Goal: Feedback & Contribution: Contribute content

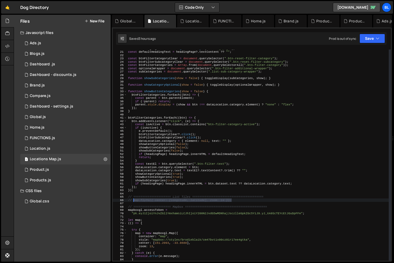
scroll to position [65, 0]
click at [195, 205] on div "const headingPage = document . getElementById ( "heading-page" ) ; const defaul…" at bounding box center [258, 156] width 262 height 218
type textarea "locationCardSwiper();"
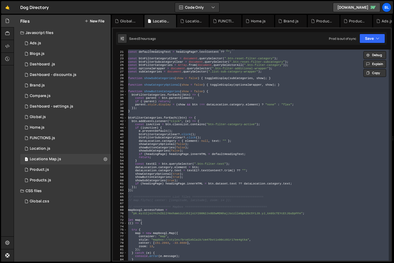
click at [194, 205] on div "const headingPage = document . getElementById ( "heading-page" ) ; const defaul…" at bounding box center [258, 155] width 262 height 211
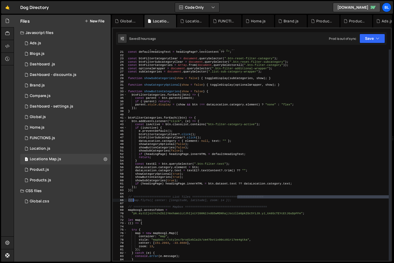
drag, startPoint x: 231, startPoint y: 199, endPoint x: 134, endPoint y: 200, distance: 96.8
click at [134, 200] on div "const headingPage = document . getElementById ( "heading-page" ) ; const defaul…" at bounding box center [258, 156] width 262 height 218
click at [191, 200] on div "const headingPage = document . getElementById ( "heading-page" ) ; const defaul…" at bounding box center [258, 156] width 262 height 218
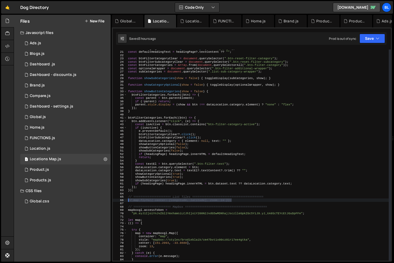
drag, startPoint x: 236, startPoint y: 199, endPoint x: 124, endPoint y: 201, distance: 111.8
click at [124, 201] on div "// map.flyTo({ center: [longitude, latitude], zoom: 14 }); 20 21 22 23 24 25 26…" at bounding box center [252, 155] width 278 height 211
click at [225, 198] on div "const headingPage = document . getElementById ( "heading-page" ) ; const defaul…" at bounding box center [258, 156] width 262 height 218
type textarea "// map.flyTo({ center: [longitude, latitude], zoom: 14 });"
drag, startPoint x: 234, startPoint y: 200, endPoint x: 133, endPoint y: 199, distance: 100.7
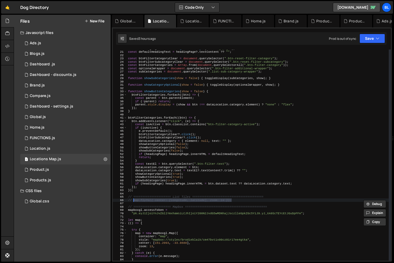
click at [133, 199] on div "const headingPage = document . getElementById ( "heading-page" ) ; const defaul…" at bounding box center [258, 156] width 262 height 218
paste textarea
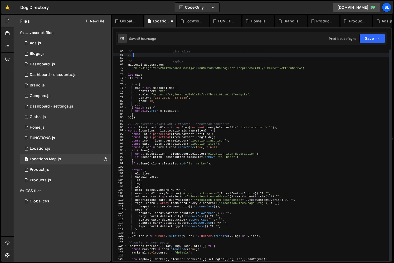
type textarea "/"
paste textarea "// Helper: build observer"
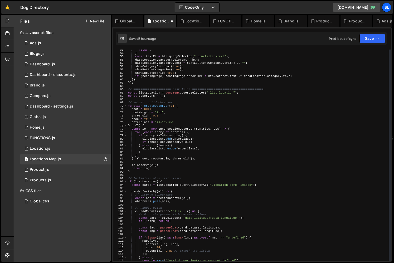
scroll to position [173, 0]
drag, startPoint x: 205, startPoint y: 103, endPoint x: 171, endPoint y: 90, distance: 36.2
click at [205, 103] on div "return ; } const textEl = btn . querySelector ( ".btn-filter-text" ) ; dataLoca…" at bounding box center [258, 157] width 262 height 218
click at [146, 90] on div "return ; } const textEl = btn . querySelector ( ".btn-filter-text" ) ; dataLoca…" at bounding box center [258, 157] width 262 height 218
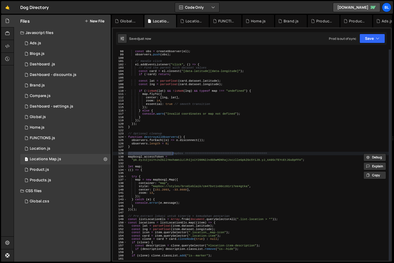
scroll to position [261, 0]
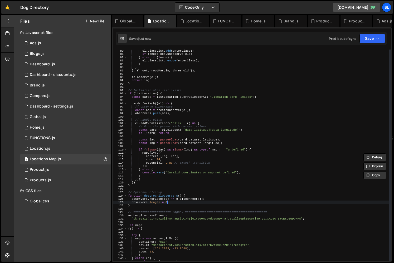
click at [167, 203] on div "el . classList . add ( enterClass ) ; if ( once ) obs . unobserve ( el ) ; } el…" at bounding box center [258, 158] width 262 height 218
click at [160, 192] on div "el . classList . add ( enterClass ) ; if ( once ) obs . unobserve ( el ) ; } el…" at bounding box center [258, 158] width 262 height 218
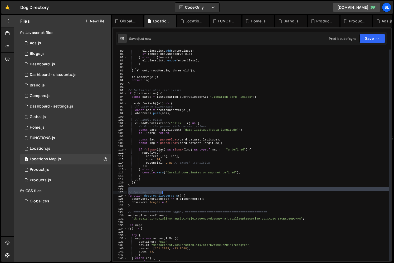
drag, startPoint x: 168, startPoint y: 191, endPoint x: 170, endPoint y: 192, distance: 3.1
click at [170, 192] on div "el . classList . add ( enterClass ) ; if ( once ) obs . unobserve ( el ) ; } el…" at bounding box center [258, 158] width 262 height 218
type textarea "// Optional cleanup"
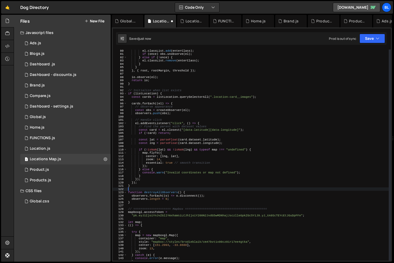
click at [167, 191] on div "el . classList . add ( enterClass ) ; if ( once ) obs . unobserve ( el ) ; } el…" at bounding box center [258, 158] width 262 height 218
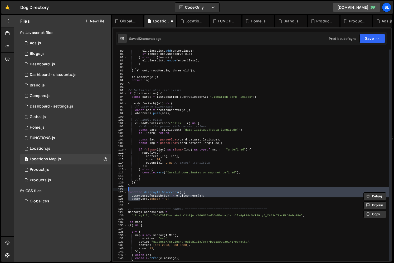
drag, startPoint x: 141, startPoint y: 201, endPoint x: 141, endPoint y: 188, distance: 12.9
click at [141, 188] on div "el . classList . add ( enterClass ) ; if ( once ) obs . unobserve ( el ) ; } el…" at bounding box center [258, 158] width 262 height 218
type textarea "function destroyAllObservers() {"
drag, startPoint x: 137, startPoint y: 203, endPoint x: 141, endPoint y: 191, distance: 12.9
click at [141, 191] on div "el . classList . add ( enterClass ) ; if ( once ) obs . unobserve ( el ) ; } el…" at bounding box center [258, 158] width 262 height 218
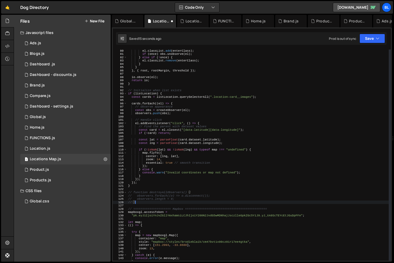
click at [168, 179] on div "el . classList . add ( enterClass ) ; if ( once ) obs . unobserve ( el ) ; } el…" at bounding box center [258, 158] width 262 height 218
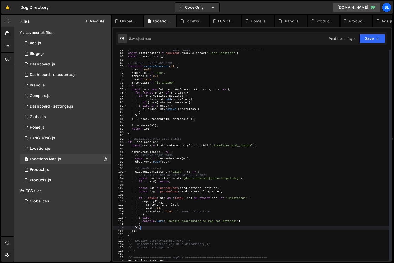
scroll to position [212, 0]
click at [180, 216] on div "// ===================== List Tiles ======================================== co…" at bounding box center [258, 157] width 262 height 218
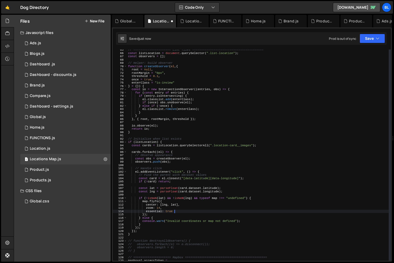
drag, startPoint x: 175, startPoint y: 211, endPoint x: 213, endPoint y: 213, distance: 38.6
click at [213, 213] on div "// ===================== List Tiles ======================================== co…" at bounding box center [258, 157] width 262 height 218
click at [148, 145] on div "// ===================== List Tiles ======================================== co…" at bounding box center [258, 157] width 262 height 218
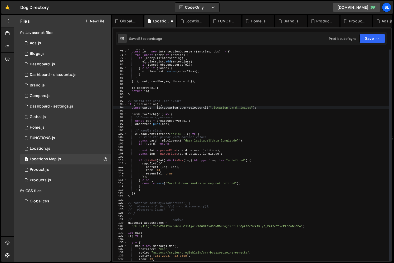
scroll to position [231, 0]
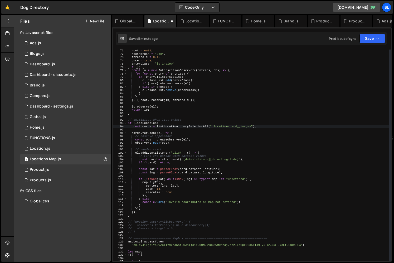
click at [191, 162] on div "root = null , rootMargin = "0px" , threshold = 0.1 , once = true , enterClass =…" at bounding box center [258, 158] width 262 height 218
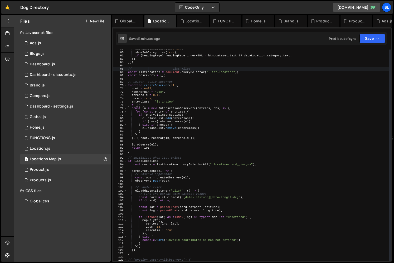
click at [147, 69] on div "showButtonCategories ( true ) ; showSubCategories ( true ) ; if ( headingPage )…" at bounding box center [258, 156] width 262 height 218
click at [144, 73] on div "showButtonCategories ( true ) ; showSubCategories ( true ) ; if ( headingPage )…" at bounding box center [258, 156] width 262 height 218
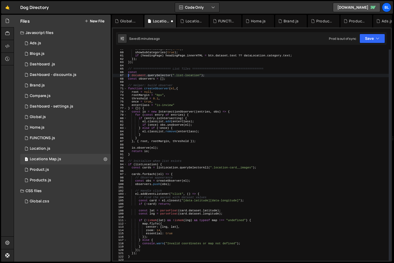
type textarea "const listLocation = document.querySelector(".list-location");"
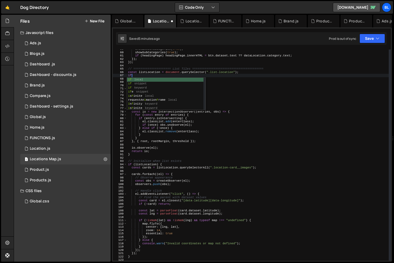
scroll to position [0, 0]
paste textarea "listLocation)"
type textarea "if(listLocation){"
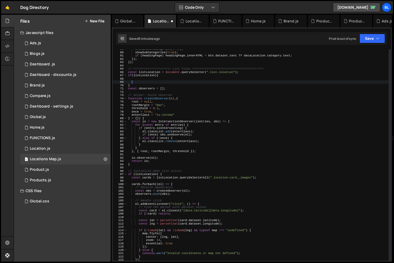
paste textarea "listLocation"
type textarea "listLocation.addEventListener("click",e=>{)"
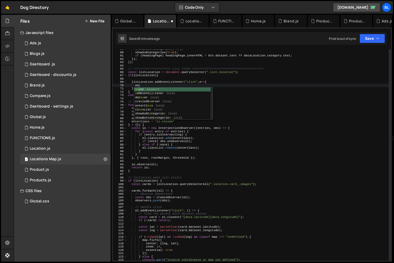
type textarea "a"
type textarea "e"
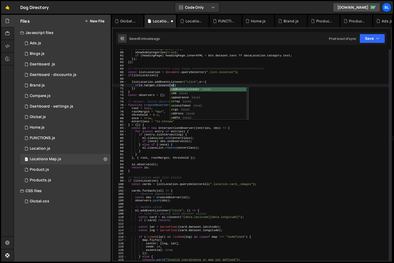
scroll to position [0, 4]
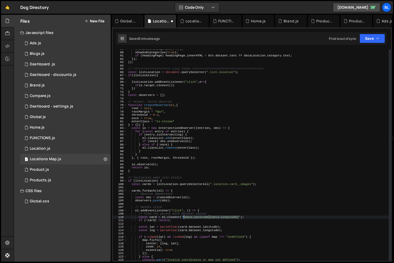
drag, startPoint x: 239, startPoint y: 216, endPoint x: 183, endPoint y: 217, distance: 55.9
click at [183, 217] on div "showButtonCategories ( true ) ; showSubCategories ( true ) ; if ( headingPage )…" at bounding box center [258, 156] width 262 height 218
click at [171, 84] on div "showButtonCategories ( true ) ; showSubCategories ( true ) ; if ( headingPage )…" at bounding box center [258, 156] width 262 height 218
paste textarea "[data-latitude][data-longitude]""
type textarea "if(e.target.closest("[data-latitude][data-longitude]")){"
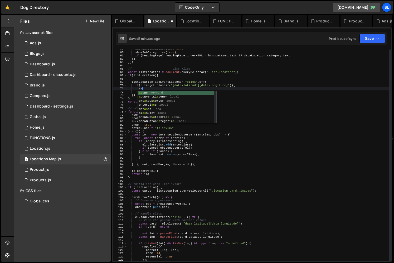
type textarea "a"
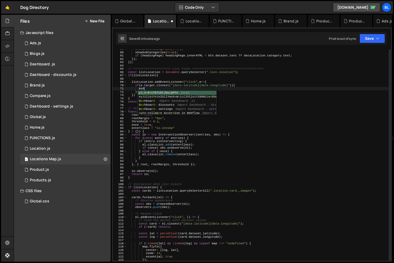
type textarea "a"
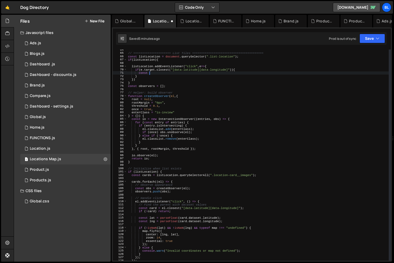
scroll to position [214, 0]
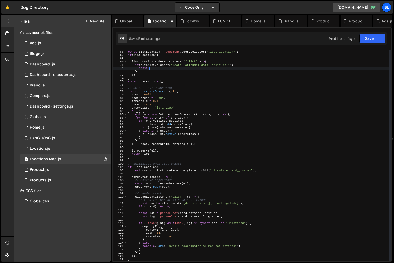
click at [136, 205] on div "// ===================== List Tiles ======================================== co…" at bounding box center [258, 156] width 262 height 218
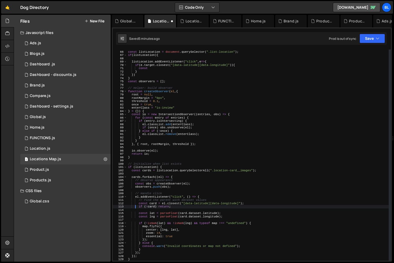
click at [140, 215] on div "// ===================== List Tiles ======================================== co…" at bounding box center [258, 156] width 262 height 218
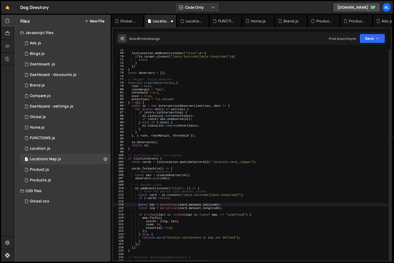
scroll to position [223, 0]
click at [146, 239] on div "listLocation . addEventListener ( "click" , e => { if ( e . target . closest ( …" at bounding box center [258, 157] width 262 height 218
type textarea "console.warn("Invalid coordinates or map not defined"); }"
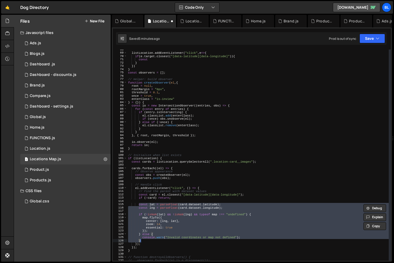
click at [161, 201] on div "listLocation . addEventListener ( "click" , e => { if ( e . target . closest ( …" at bounding box center [258, 157] width 262 height 218
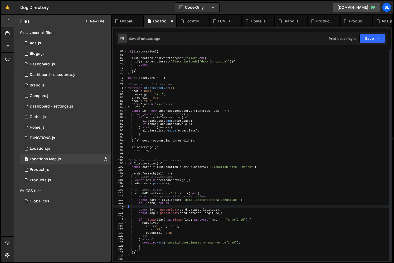
scroll to position [204, 0]
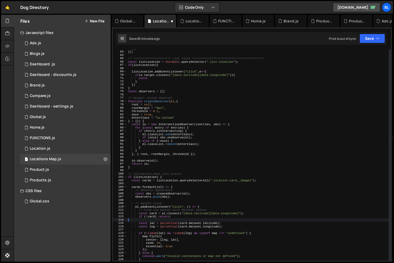
click at [152, 76] on div "}) ; }) ; // ===================== List Tiles =================================…" at bounding box center [258, 156] width 262 height 218
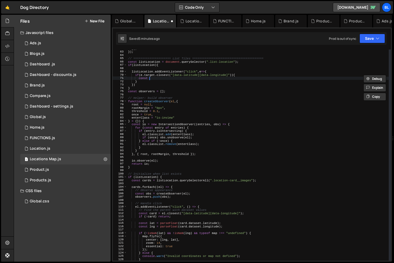
type textarea "const"
paste textarea "}"
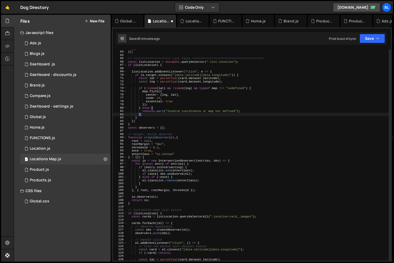
click at [175, 86] on div "}) ; }) ; // ===================== List Tiles =================================…" at bounding box center [258, 156] width 262 height 218
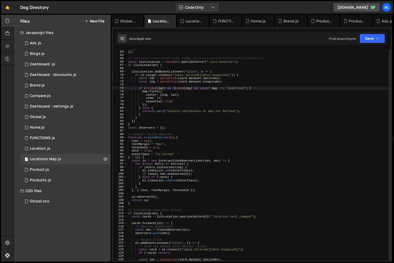
click at [187, 77] on div "}) ; }) ; // ===================== List Tiles =================================…" at bounding box center [258, 156] width 262 height 218
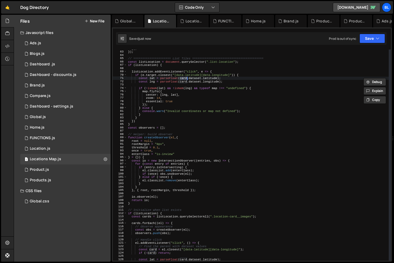
click at [184, 78] on div "}) ; }) ; // ===================== List Tiles =================================…" at bounding box center [258, 155] width 262 height 211
click at [184, 78] on div "}) ; }) ; // ===================== List Tiles =================================…" at bounding box center [258, 156] width 262 height 218
click at [161, 89] on div "}) ; }) ; // ===================== List Tiles =================================…" at bounding box center [258, 156] width 262 height 218
type textarea "if (!isNaN(lat) && !isNaN(lng) && typeof map !== "undefined") {"
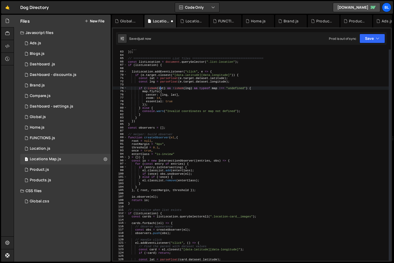
click at [171, 88] on div "}) ; }) ; // ===================== List Tiles =================================…" at bounding box center [258, 156] width 262 height 218
click at [215, 89] on div "}) ; }) ; // ===================== List Tiles =================================…" at bounding box center [258, 156] width 262 height 218
click at [236, 86] on div "}) ; }) ; // ===================== List Tiles =================================…" at bounding box center [258, 156] width 262 height 218
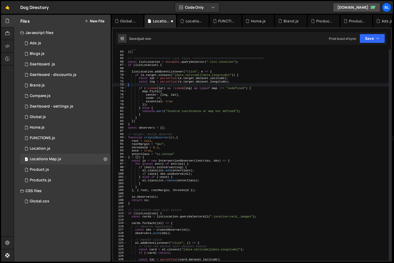
click at [242, 88] on div "}) ; }) ; // ===================== List Tiles =================================…" at bounding box center [258, 156] width 262 height 218
type textarea "if (!isNaN(lat) && !isNaN(lng) && typeof map !== "undefined") {"
click at [242, 88] on div "}) ; }) ; // ===================== List Tiles =================================…" at bounding box center [258, 156] width 262 height 218
click at [185, 131] on div "}) ; }) ; // ===================== List Tiles =================================…" at bounding box center [258, 156] width 262 height 218
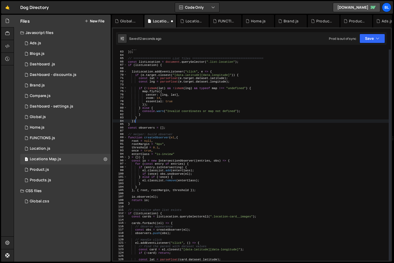
click at [183, 119] on div "}) ; }) ; // ===================== List Tiles =================================…" at bounding box center [258, 156] width 262 height 218
click at [176, 128] on div "}) ; }) ; // ===================== List Tiles =================================…" at bounding box center [258, 156] width 262 height 218
type textarea "const observers = [];"
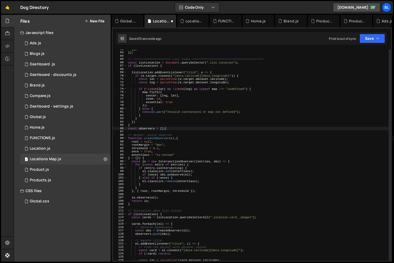
scroll to position [200, 0]
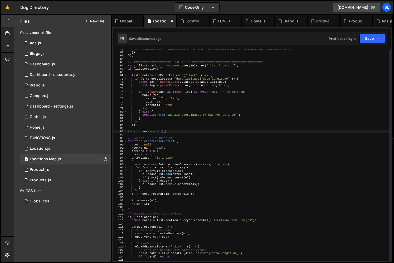
click at [168, 71] on div "if ( headingPage ) headingPage . innerHTML = btn . dataset . text ?? dataLocati…" at bounding box center [258, 156] width 262 height 218
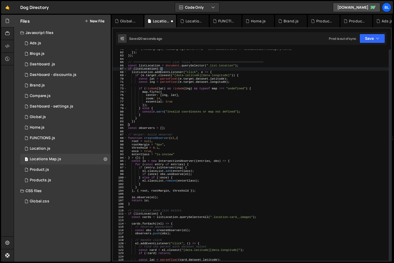
click at [190, 103] on div "if ( headingPage ) headingPage . innerHTML = btn . dataset . text ?? dataLocati…" at bounding box center [258, 156] width 262 height 218
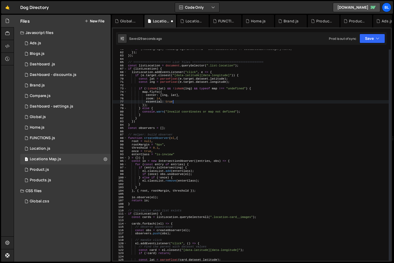
click at [199, 97] on div "if ( headingPage ) headingPage . innerHTML = btn . dataset . text ?? dataLocati…" at bounding box center [258, 156] width 262 height 218
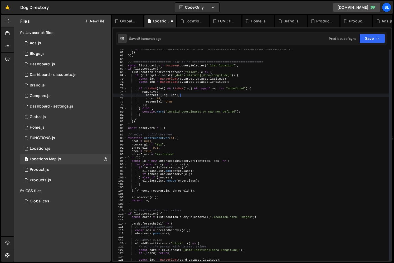
click at [233, 73] on div "if ( headingPage ) headingPage . innerHTML = btn . dataset . text ?? dataLocati…" at bounding box center [258, 156] width 262 height 218
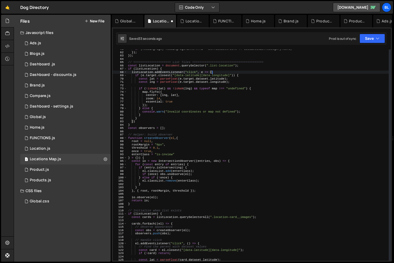
click at [235, 75] on div "if ( headingPage ) headingPage . innerHTML = btn . dataset . text ?? dataLocati…" at bounding box center [258, 156] width 262 height 218
click at [142, 75] on div "if ( headingPage ) headingPage . innerHTML = btn . dataset . text ?? dataLocati…" at bounding box center [258, 156] width 262 height 218
type textarea "if () {"
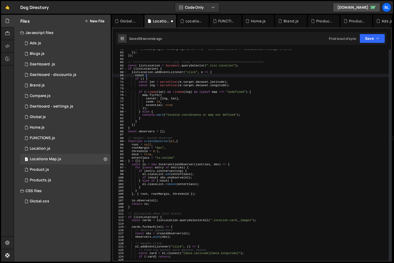
type textarea "cosnt"
paste textarea "e.target.closest("[data-latitude][data-longitude]")"
type textarea "const locationItem = e.target.closest("[data-latitude][data-longitude]");"
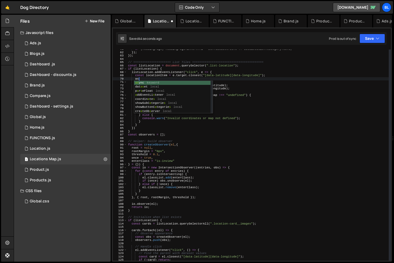
type textarea "asd"
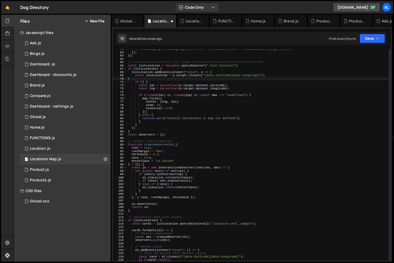
scroll to position [0, 0]
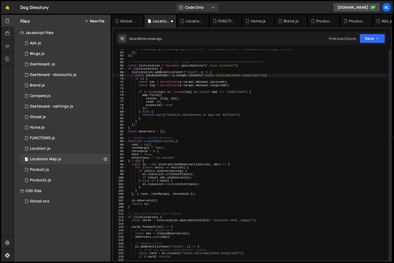
click at [142, 78] on div "if ( headingPage ) headingPage . innerHTML = btn . dataset . text ?? dataLocati…" at bounding box center [258, 156] width 262 height 218
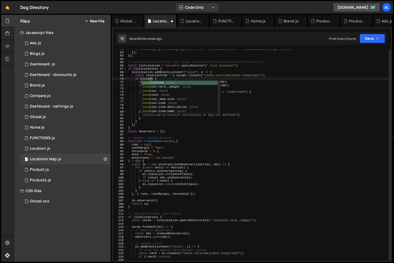
scroll to position [0, 2]
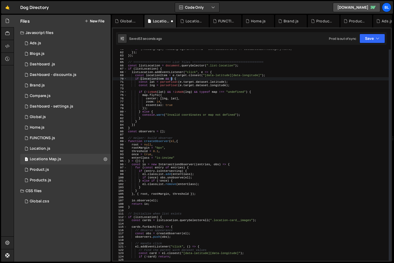
paste textarea "e.target.closest("[data-latitude][data-longitude]")"
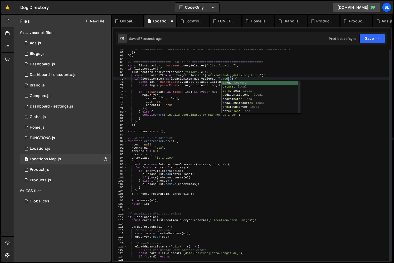
scroll to position [0, 9]
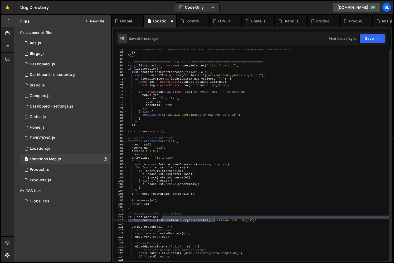
drag, startPoint x: 252, startPoint y: 219, endPoint x: 214, endPoint y: 220, distance: 38.0
click at [214, 220] on div "if ( headingPage ) headingPage . innerHTML = btn . dataset . text ?? dataLocati…" at bounding box center [258, 156] width 262 height 218
click at [250, 219] on div "if ( headingPage ) headingPage . innerHTML = btn . dataset . text ?? dataLocati…" at bounding box center [258, 156] width 262 height 218
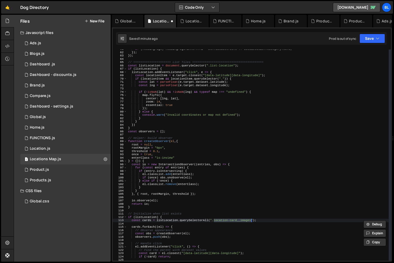
click at [225, 78] on div "if ( headingPage ) headingPage . innerHTML = btn . dataset . text ?? dataLocati…" at bounding box center [258, 156] width 262 height 218
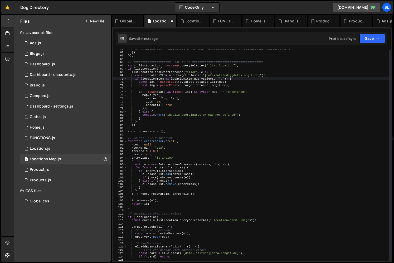
paste textarea "location-card__images"
click at [221, 99] on div "if ( headingPage ) headingPage . innerHTML = btn . dataset . text ?? dataLocati…" at bounding box center [258, 156] width 262 height 218
click at [215, 98] on div "if ( headingPage ) headingPage . innerHTML = btn . dataset . text ?? dataLocati…" at bounding box center [258, 156] width 262 height 218
click at [202, 98] on div "if ( headingPage ) headingPage . innerHTML = btn . dataset . text ?? dataLocati…" at bounding box center [258, 156] width 262 height 218
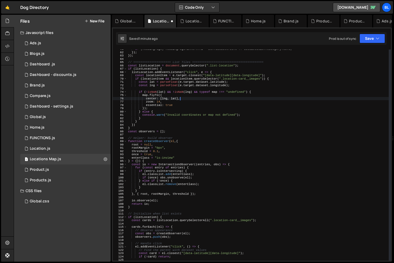
click at [186, 95] on div "if ( headingPage ) headingPage . innerHTML = btn . dataset . text ?? dataLocati…" at bounding box center [258, 156] width 262 height 218
click at [152, 77] on div "if ( headingPage ) headingPage . innerHTML = btn . dataset . text ?? dataLocati…" at bounding box center [258, 156] width 262 height 218
click at [177, 77] on div "if ( headingPage ) headingPage . innerHTML = btn . dataset . text ?? dataLocati…" at bounding box center [258, 156] width 262 height 218
click at [184, 79] on div "if ( headingPage ) headingPage . innerHTML = btn . dataset . text ?? dataLocati…" at bounding box center [258, 156] width 262 height 218
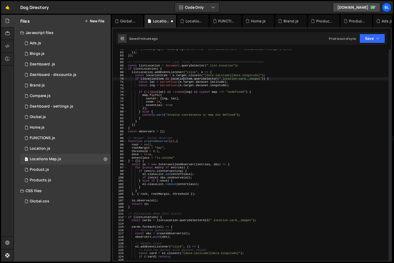
click at [184, 79] on div "if ( headingPage ) headingPage . innerHTML = btn . dataset . text ?? dataLocati…" at bounding box center [258, 156] width 262 height 218
click at [263, 79] on div "if ( headingPage ) headingPage . innerHTML = btn . dataset . text ?? dataLocati…" at bounding box center [258, 156] width 262 height 218
type textarea "if (locationItem && ) {"
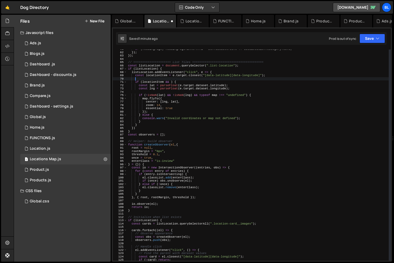
scroll to position [0, 0]
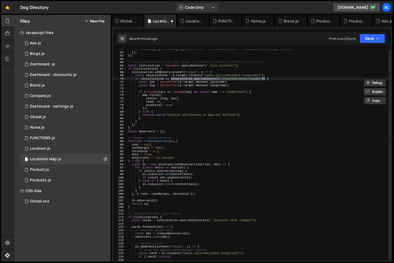
click at [239, 127] on div "if ( headingPage ) headingPage . innerHTML = btn . dataset . text ?? dataLocati…" at bounding box center [258, 156] width 262 height 218
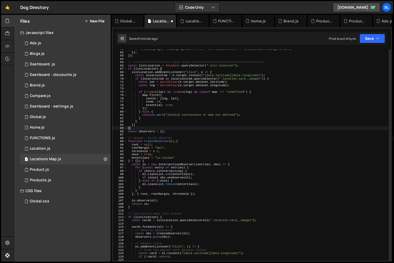
scroll to position [0, 0]
click at [200, 109] on div "if ( headingPage ) headingPage . innerHTML = btn . dataset . text ?? dataLocati…" at bounding box center [258, 156] width 262 height 218
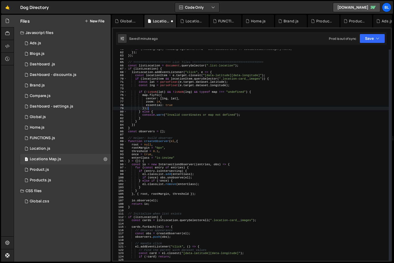
click at [182, 131] on div "if ( headingPage ) headingPage . innerHTML = btn . dataset . text ?? dataLocati…" at bounding box center [258, 156] width 262 height 218
click at [156, 111] on div "if ( headingPage ) headingPage . innerHTML = btn . dataset . text ?? dataLocati…" at bounding box center [258, 156] width 262 height 218
type textarea "} else {"
click at [157, 134] on div "if ( headingPage ) headingPage . innerHTML = btn . dataset . text ?? dataLocati…" at bounding box center [258, 156] width 262 height 218
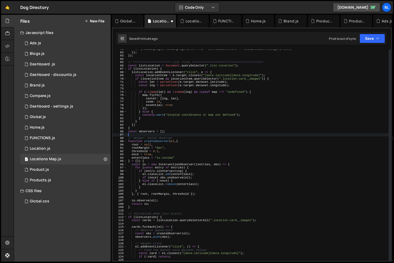
click at [156, 125] on div "if ( headingPage ) headingPage . innerHTML = btn . dataset . text ?? dataLocati…" at bounding box center [258, 156] width 262 height 218
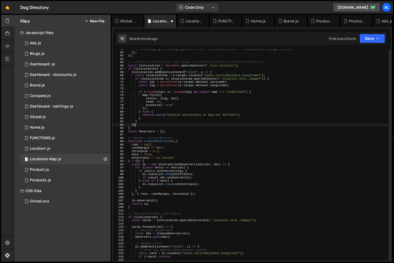
click at [154, 127] on div "if ( headingPage ) headingPage . innerHTML = btn . dataset . text ?? dataLocati…" at bounding box center [258, 156] width 262 height 218
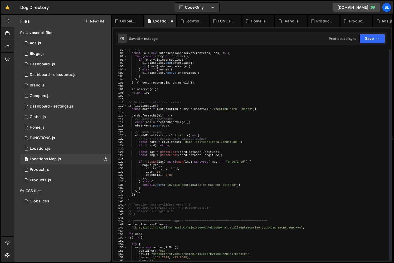
scroll to position [311, 0]
click at [158, 215] on div "} = { }) { const io = new IntersectionObserver (( entries , obs ) => { for ( co…" at bounding box center [258, 157] width 262 height 218
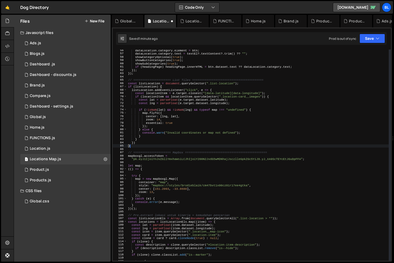
scroll to position [178, 0]
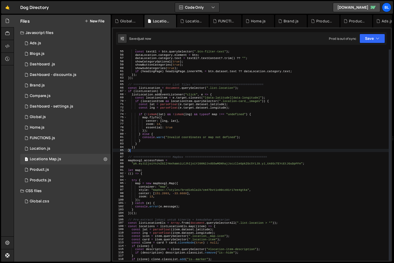
click at [154, 97] on div "} const textEl = btn . querySelector ( ".btn-filter-text" ) ; dataLocation . ca…" at bounding box center [258, 156] width 262 height 218
type textarea "const locationItem = e.target.closest("[data-latitude][data-longitude]");"
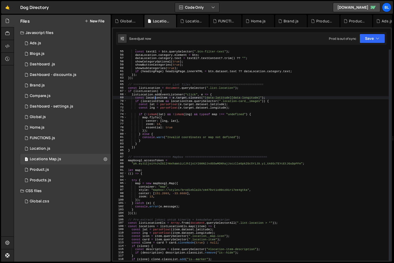
click at [154, 97] on div "} const textEl = btn . querySelector ( ".btn-filter-text" ) ; dataLocation . ca…" at bounding box center [258, 156] width 262 height 218
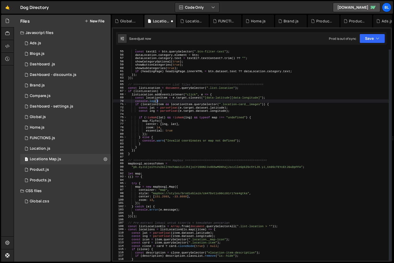
paste textarea "locationItem)"
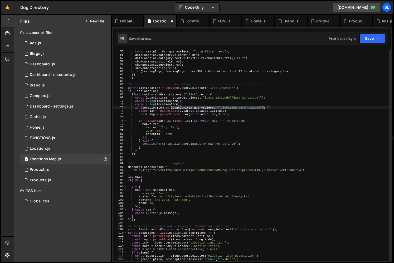
drag, startPoint x: 171, startPoint y: 107, endPoint x: 264, endPoint y: 108, distance: 93.4
click at [264, 108] on div "} const textEl = btn . querySelector ( ".btn-filter-text" ) ; dataLocation . ca…" at bounding box center [258, 156] width 262 height 218
click at [166, 107] on div "} const textEl = btn . querySelector ( ".btn-filter-text" ) ; dataLocation . ca…" at bounding box center [258, 156] width 262 height 218
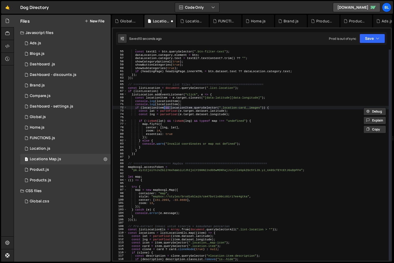
click at [171, 105] on div "} const textEl = btn . querySelector ( ".btn-filter-text" ) ; dataLocation . ca…" at bounding box center [258, 156] width 262 height 218
paste textarea ".querySelector(".location-card__images")"
click at [181, 134] on div "} const textEl = btn . querySelector ( ".btn-filter-text" ) ; dataLocation . ca…" at bounding box center [258, 156] width 262 height 218
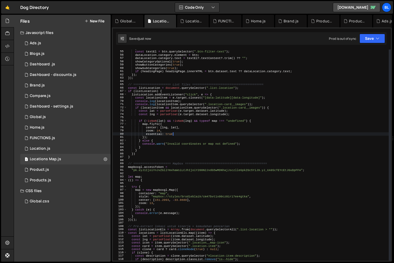
scroll to position [0, 4]
type textarea "essential: true"
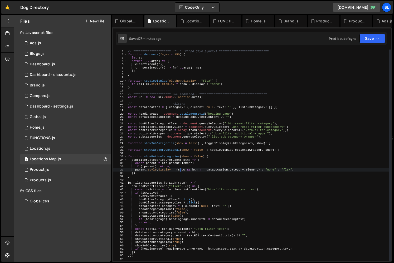
click at [180, 169] on div "// ===================== Utils (tanpa gaya jQuery) ============================…" at bounding box center [258, 159] width 262 height 218
click at [178, 178] on div "// ===================== Utils (tanpa gaya jQuery) ============================…" at bounding box center [258, 159] width 262 height 218
type textarea "}"
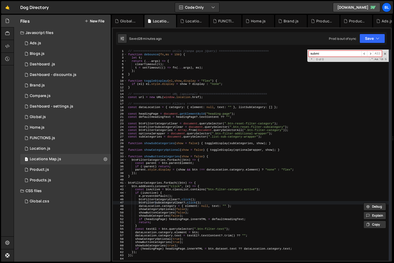
type input "submit"
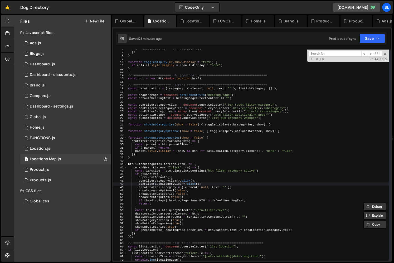
scroll to position [19, 0]
click at [330, 55] on input at bounding box center [335, 54] width 53 height 6
click at [54, 119] on div "1 Global.js 0" at bounding box center [65, 117] width 90 height 11
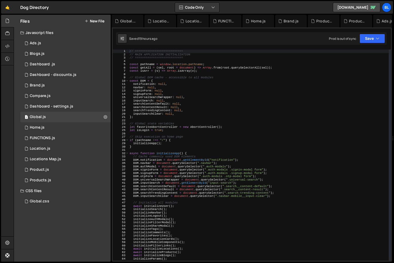
type textarea "DOM.signinForm = document.querySelector(".auth-modals .signin-modal form");"
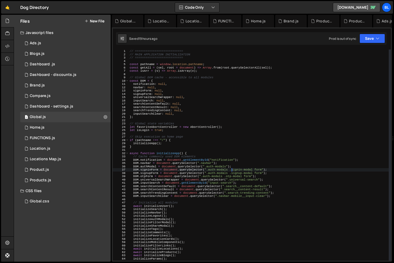
click at [231, 171] on div "// =========================== // MAIN APPLICATION INITIALIZATION // ==========…" at bounding box center [259, 159] width 260 height 218
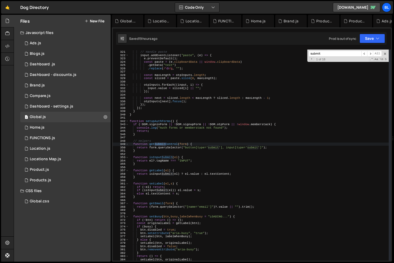
scroll to position [1054, 0]
type input "submit"
click at [166, 143] on div "// Handle paste input . addEventListener ( "paste" , ( e ) => { e . preventDefa…" at bounding box center [259, 156] width 260 height 218
type textarea "function getSubmitControl(form) {"
click at [166, 143] on div "// Handle paste input . addEventListener ( "paste" , ( e ) => { e . preventDefa…" at bounding box center [259, 156] width 260 height 218
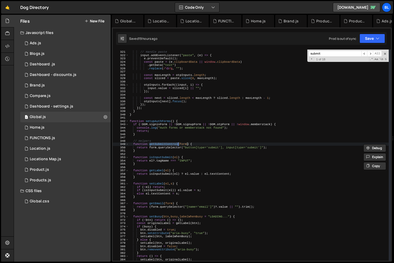
click at [336, 54] on input "submit" at bounding box center [335, 54] width 53 height 6
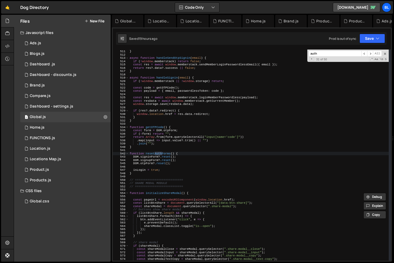
scroll to position [3573, 0]
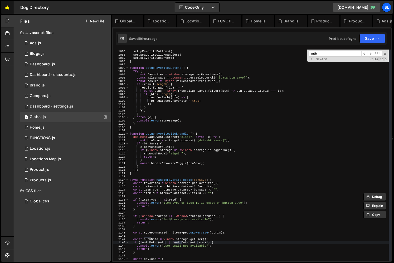
type input "auth"
type textarea "showAuthModal("signin");"
click at [281, 155] on div "function initializeFavorites ( ) { setupFavoriteButtons ( ) ; setupFavoriteClic…" at bounding box center [259, 155] width 260 height 218
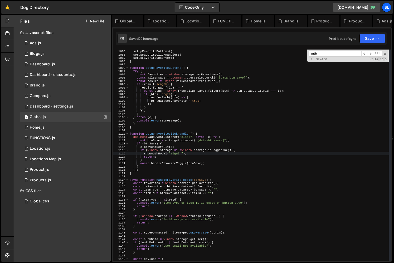
click at [337, 52] on input "auth" at bounding box center [335, 54] width 53 height 6
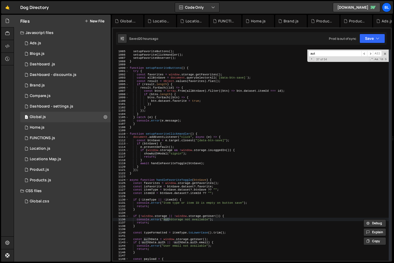
type input "auth"
click at [386, 53] on span at bounding box center [385, 54] width 4 height 4
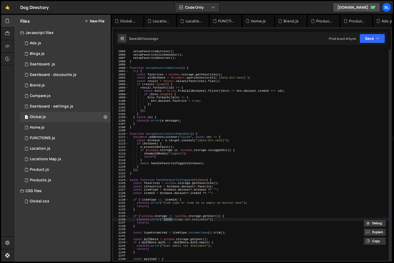
click at [291, 170] on div "function initializeFavorites ( ) { setupFavoriteButtons ( ) ; setupFavoriteClic…" at bounding box center [259, 155] width 260 height 218
type textarea "});"
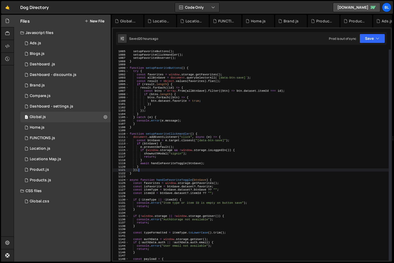
click at [190, 195] on div "function initializeFavorites ( ) { setupFavoriteButtons ( ) ; setupFavoriteClic…" at bounding box center [259, 155] width 260 height 218
click at [227, 169] on div "function initializeFavorites ( ) { setupFavoriteButtons ( ) ; setupFavoriteClic…" at bounding box center [259, 155] width 260 height 218
click at [190, 128] on div "function initializeFavorites ( ) { setupFavoriteButtons ( ) ; setupFavoriteClic…" at bounding box center [259, 155] width 260 height 218
type textarea "}"
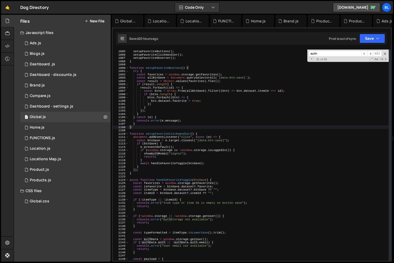
paste input "otp-modal"
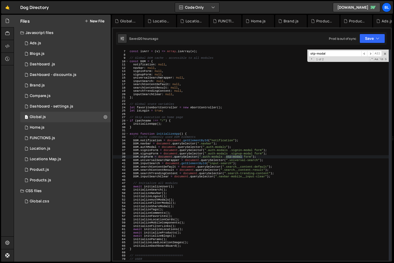
scroll to position [20, 0]
type input "otp-modal"
click at [148, 158] on div "const getAll = ( sel , root = document ) => Array . from ( root . querySelector…" at bounding box center [259, 155] width 260 height 218
drag, startPoint x: 134, startPoint y: 157, endPoint x: 153, endPoint y: 156, distance: 19.3
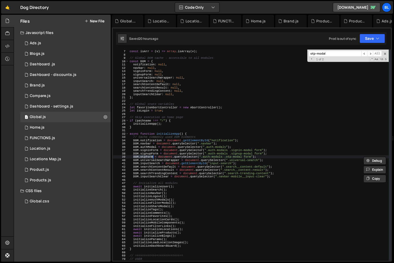
click at [153, 156] on div "const getAll = ( sel , root = document ) => Array . from ( root . querySelector…" at bounding box center [259, 155] width 260 height 218
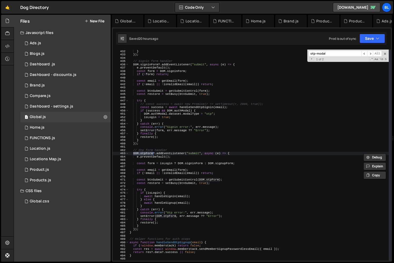
scroll to position [1440, 0]
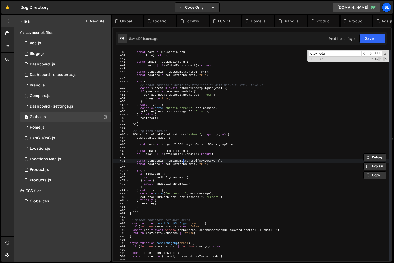
click at [184, 162] on div "e . preventDefault ( ) ; const form = DOM . signinForm ; if ( ! form ) return ;…" at bounding box center [259, 156] width 260 height 218
click at [190, 164] on div "e . preventDefault ( ) ; const form = DOM . signinForm ; if ( ! form ) return ;…" at bounding box center [259, 156] width 260 height 218
click at [187, 161] on div "e . preventDefault ( ) ; const form = DOM . signinForm ; if ( ! form ) return ;…" at bounding box center [259, 156] width 260 height 218
click at [180, 181] on div "e . preventDefault ( ) ; const form = DOM . signinForm ; if ( ! form ) return ;…" at bounding box center [259, 156] width 260 height 218
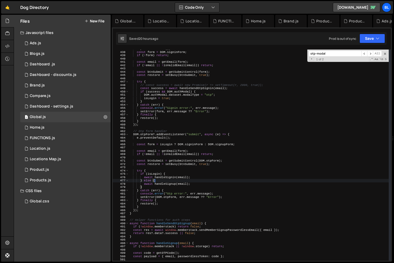
click at [180, 186] on div "e . preventDefault ( ) ; const form = DOM . signinForm ; if ( ! form ) return ;…" at bounding box center [259, 156] width 260 height 218
click at [162, 179] on div "e . preventDefault ( ) ; const form = DOM . signinForm ; if ( ! form ) return ;…" at bounding box center [259, 156] width 260 height 218
click at [172, 177] on div "e . preventDefault ( ) ; const form = DOM . signinForm ; if ( ! form ) return ;…" at bounding box center [259, 155] width 260 height 211
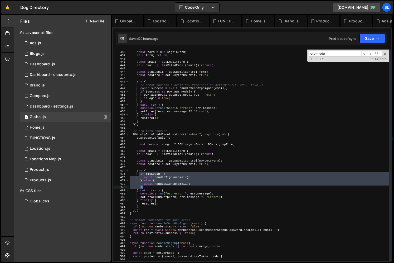
drag, startPoint x: 139, startPoint y: 174, endPoint x: 149, endPoint y: 187, distance: 16.1
click at [149, 187] on div "e . preventDefault ( ) ; const form = DOM . signinForm ; if ( ! form ) return ;…" at bounding box center [259, 156] width 260 height 218
click at [180, 170] on div "e . preventDefault ( ) ; const form = DOM . signinForm ; if ( ! form ) return ;…" at bounding box center [259, 156] width 260 height 218
type textarea "try {"
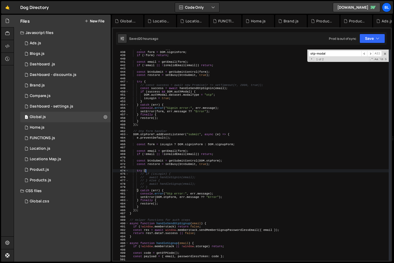
click at [178, 158] on div "e . preventDefault ( ) ; const form = DOM . signinForm ; if ( ! form ) return ;…" at bounding box center [259, 156] width 260 height 218
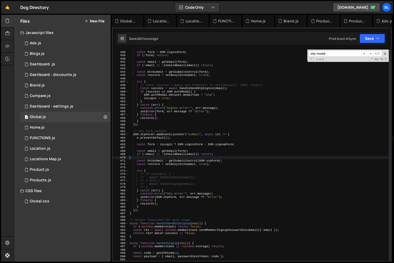
click at [167, 168] on div "e . preventDefault ( ) ; const form = DOM . signinForm ; if ( ! form ) return ;…" at bounding box center [259, 156] width 260 height 218
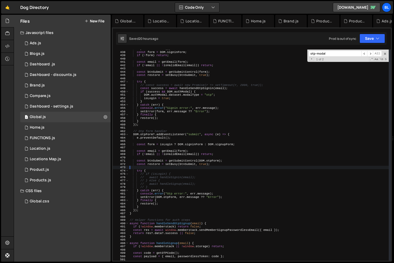
click at [189, 145] on div "e . preventDefault ( ) ; const form = DOM . signinForm ; if ( ! form ) return ;…" at bounding box center [259, 156] width 260 height 218
click at [154, 185] on div "e . preventDefault ( ) ; const form = DOM . signinForm ; if ( ! form ) return ;…" at bounding box center [259, 156] width 260 height 218
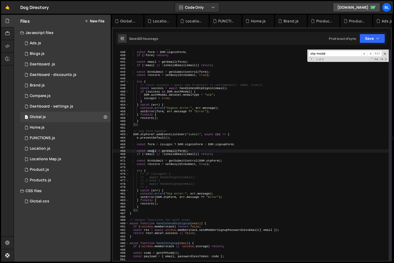
click at [152, 150] on div "e . preventDefault ( ) ; const form = DOM . signinForm ; if ( ! form ) return ;…" at bounding box center [259, 156] width 260 height 218
click at [154, 151] on div "e . preventDefault ( ) ; const form = DOM . signinForm ; if ( ! form ) return ;…" at bounding box center [259, 156] width 260 height 218
click at [170, 151] on div "e . preventDefault ( ) ; const form = DOM . signinForm ; if ( ! form ) return ;…" at bounding box center [259, 156] width 260 height 218
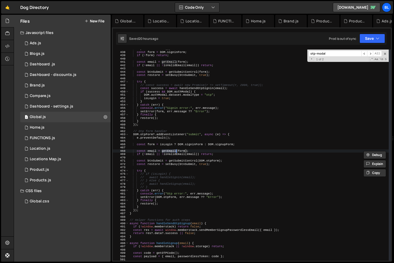
click at [150, 145] on div "e . preventDefault ( ) ; const form = DOM . signinForm ; if ( ! form ) return ;…" at bounding box center [259, 156] width 260 height 218
type textarea "const form = isLogin ? DOM.signinForm : DOM.signupForm;"
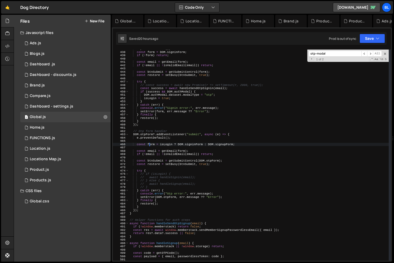
click at [150, 145] on div "e . preventDefault ( ) ; const form = DOM . signinForm ; if ( ! form ) return ;…" at bounding box center [259, 156] width 260 height 218
click at [168, 147] on div "e . preventDefault ( ) ; const form = DOM . signinForm ; if ( ! form ) return ;…" at bounding box center [259, 156] width 260 height 218
click at [170, 145] on div "e . preventDefault ( ) ; const form = DOM . signinForm ; if ( ! form ) return ;…" at bounding box center [259, 156] width 260 height 218
type textarea "const form = isLogin ? DOM.signinForm : DOM.signupForm;"
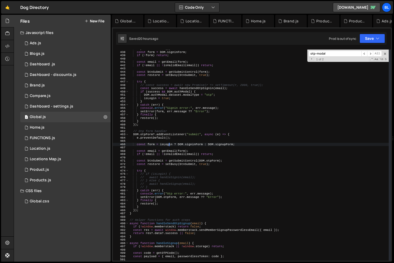
click at [170, 145] on div "e . preventDefault ( ) ; const form = DOM . signinForm ; if ( ! form ) return ;…" at bounding box center [259, 156] width 260 height 218
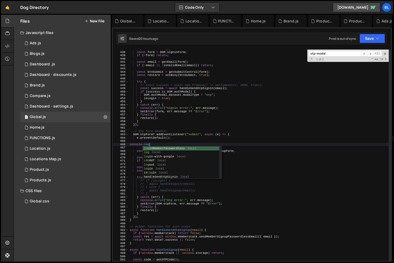
scroll to position [0, 2]
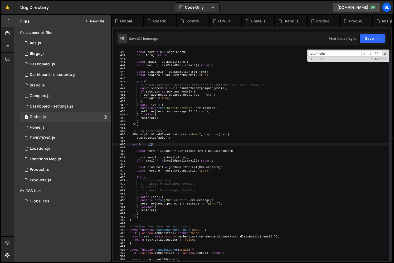
paste textarea "isLogin)"
paste textarea "isLogin"
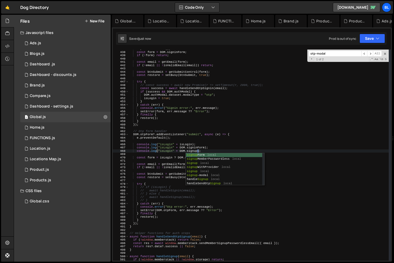
scroll to position [0, 6]
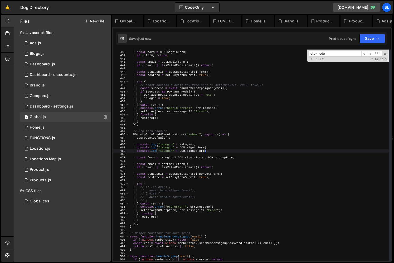
click at [168, 152] on div "e . preventDefault ( ) ; const form = DOM . signinForm ; if ( ! form ) return ;…" at bounding box center [259, 156] width 260 height 218
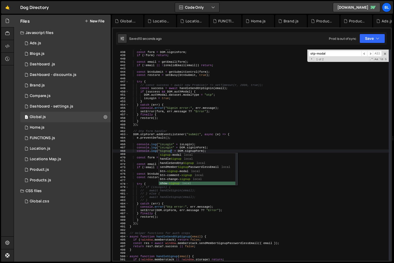
scroll to position [20, 0]
click at [167, 149] on div "e . preventDefault ( ) ; const form = DOM . signinForm ; if ( ! form ) return ;…" at bounding box center [259, 156] width 260 height 218
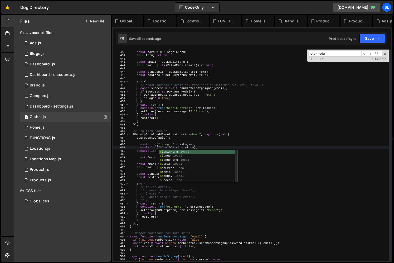
scroll to position [0, 0]
type textarea "console.log("Signin" + DOM.signinForm);"
click at [177, 140] on div "e . preventDefault ( ) ; const form = DOM . signinForm ; if ( ! form ) return ;…" at bounding box center [259, 156] width 260 height 218
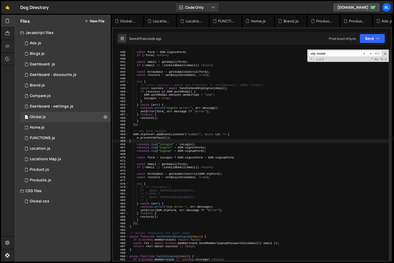
scroll to position [0, 0]
click at [152, 158] on div "e . preventDefault ( ) ; const form = DOM . signinForm ; if ( ! form ) return ;…" at bounding box center [259, 156] width 260 height 218
type textarea "const form = isLogin ? DOM.signinForm : DOM.signupForm;"
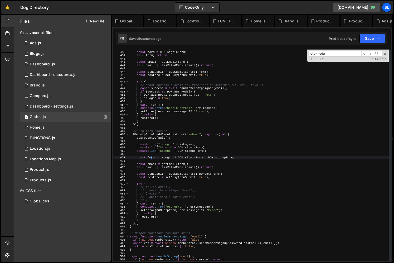
click at [152, 158] on div "e . preventDefault ( ) ; const form = DOM . signinForm ; if ( ! form ) return ;…" at bounding box center [259, 156] width 260 height 218
click at [151, 162] on div "e . preventDefault ( ) ; const form = DOM . signinForm ; if ( ! form ) return ;…" at bounding box center [259, 156] width 260 height 218
click at [153, 164] on div "e . preventDefault ( ) ; const form = DOM . signinForm ; if ( ! form ) return ;…" at bounding box center [259, 156] width 260 height 218
type textarea "const email = getEmail(form);"
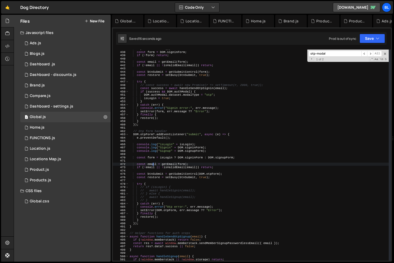
click at [153, 164] on div "e . preventDefault ( ) ; const form = DOM . signinForm ; if ( ! form ) return ;…" at bounding box center [259, 156] width 260 height 218
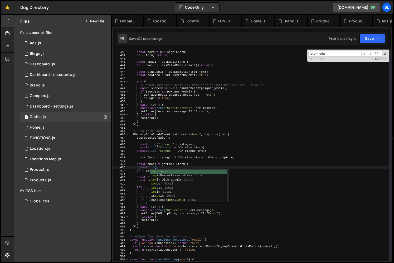
paste textarea "email)"
paste textarea "email""
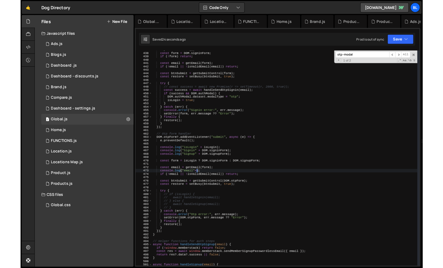
scroll to position [0, 4]
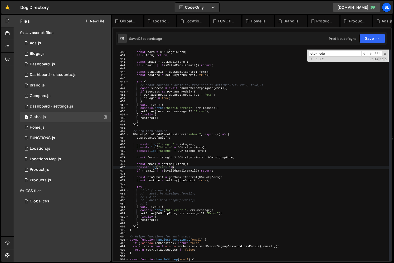
paste textarea "email"
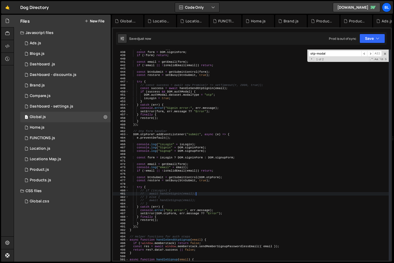
click at [216, 195] on div "e . preventDefault ( ) ; const form = DOM . signinForm ; if ( ! form ) return ;…" at bounding box center [259, 156] width 260 height 218
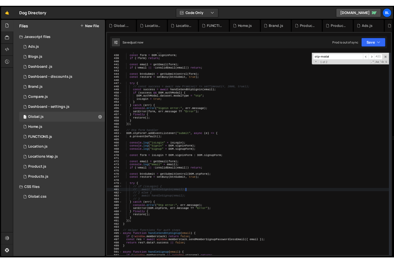
scroll to position [8197, 0]
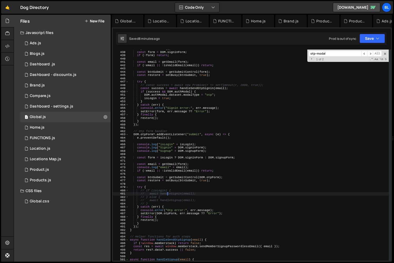
click at [167, 193] on div "e . preventDefault ( ) ; const form = DOM . signinForm ; if ( ! form ) return ;…" at bounding box center [259, 156] width 260 height 218
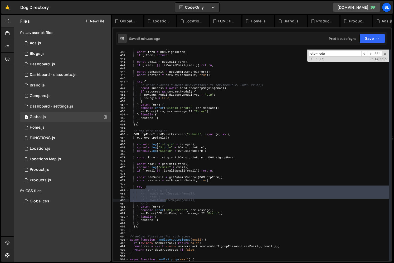
drag, startPoint x: 166, startPoint y: 189, endPoint x: 166, endPoint y: 202, distance: 13.7
click at [166, 202] on div "e . preventDefault ( ) ; const form = DOM . signinForm ; if ( ! form ) return ;…" at bounding box center [259, 156] width 260 height 218
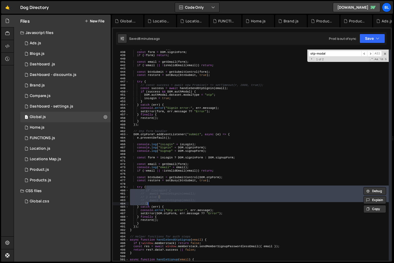
click at [165, 202] on div "e . preventDefault ( ) ; const form = DOM . signinForm ; if ( ! form ) return ;…" at bounding box center [259, 155] width 260 height 211
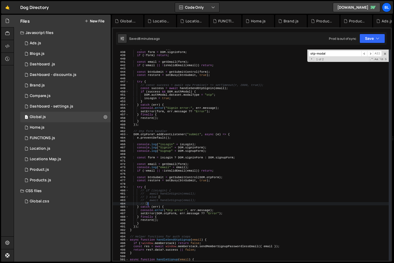
scroll to position [0, 1]
click at [159, 190] on div "e . preventDefault ( ) ; const form = DOM . signinForm ; if ( ! form ) return ;…" at bounding box center [259, 156] width 260 height 218
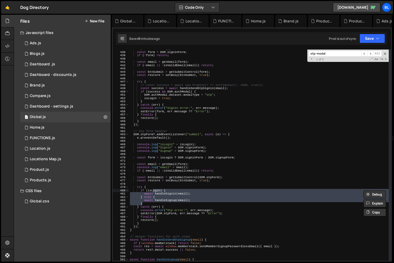
click at [210, 163] on div "e . preventDefault ( ) ; const form = DOM . signinForm ; if ( ! form ) return ;…" at bounding box center [259, 156] width 260 height 218
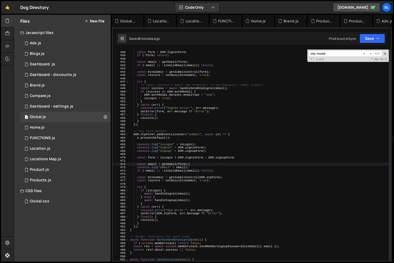
click at [196, 164] on div "e . preventDefault ( ) ; const form = DOM . signinForm ; if ( ! form ) return ;…" at bounding box center [259, 156] width 260 height 218
click at [164, 193] on div "e . preventDefault ( ) ; const form = DOM . signinForm ; if ( ! form ) return ;…" at bounding box center [259, 156] width 260 height 218
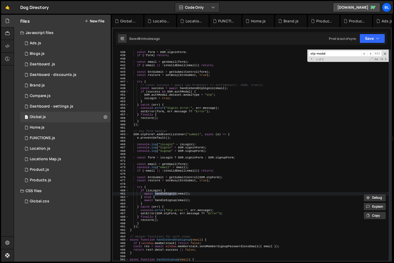
scroll to position [1622, 0]
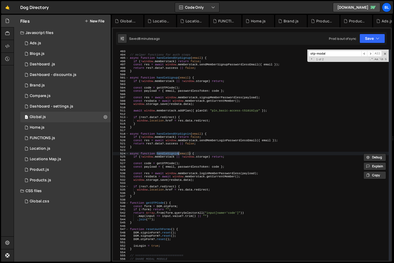
click at [204, 135] on div "} // Helper functions for auth steps async function handleSendOtpSignup ( email…" at bounding box center [259, 155] width 260 height 218
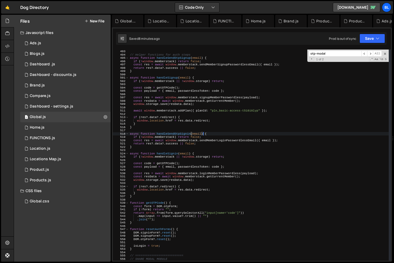
click at [166, 154] on div "} // Helper functions for auth steps async function handleSendOtpSignup ( email…" at bounding box center [259, 155] width 260 height 218
type textarea "async function handleSignin(email) {"
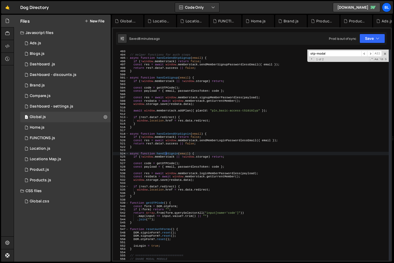
click at [166, 154] on div "} // Helper functions for auth steps async function handleSendOtpSignup ( email…" at bounding box center [259, 155] width 260 height 218
click at [53, 140] on div "FUNCTIONS.js" at bounding box center [42, 138] width 25 height 5
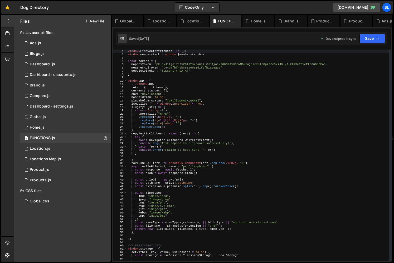
scroll to position [0, 0]
type textarea "await navigator.clipboard.writeText(text);"
click at [193, 141] on div "window . FinsweetAttributes ||= [ ] ; window . memberstack = window . $memberst…" at bounding box center [258, 159] width 262 height 218
click at [237, 20] on icon at bounding box center [238, 20] width 4 height 5
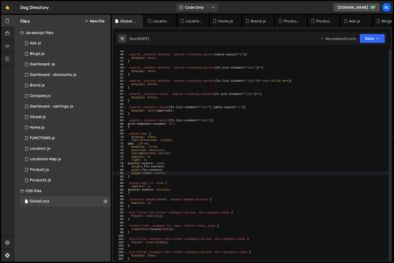
scroll to position [142, 0]
click at [191, 179] on div "} .search__content-default .search-trending-content [ data-layout = " 2 " ] { d…" at bounding box center [258, 155] width 262 height 218
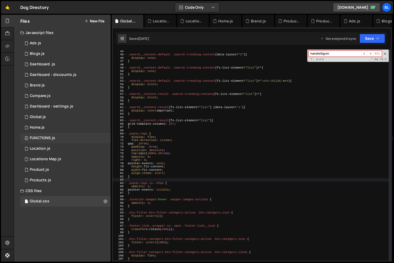
type input "handleSignin"
click at [43, 134] on div "0 FUNCTIONS.js 0" at bounding box center [65, 138] width 90 height 11
click at [45, 127] on div "1 Home.js 0" at bounding box center [65, 127] width 90 height 11
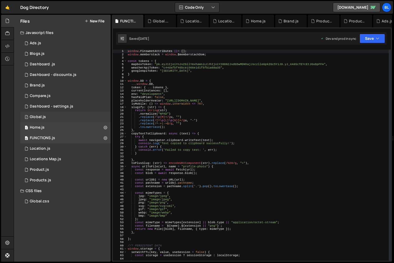
click at [47, 116] on div "1 Global.js 0" at bounding box center [65, 117] width 90 height 11
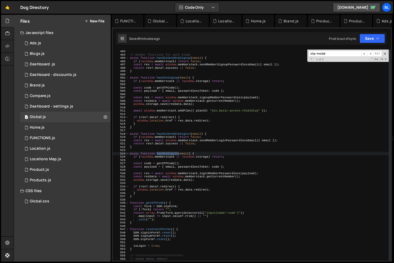
click at [209, 149] on div "} // Helper functions for auth steps async function handleSendOtpSignup ( email…" at bounding box center [259, 155] width 260 height 218
paste input "handleSignin"
type input "handleSignin"
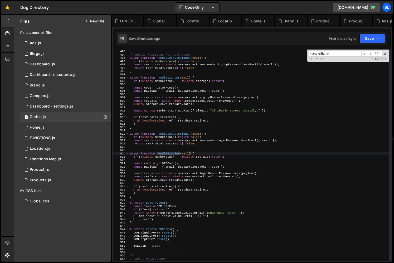
type textarea "const code = getOTPCode();"
click at [175, 163] on div "} // Helper functions for auth steps async function handleSendOtpSignup ( email…" at bounding box center [259, 155] width 260 height 218
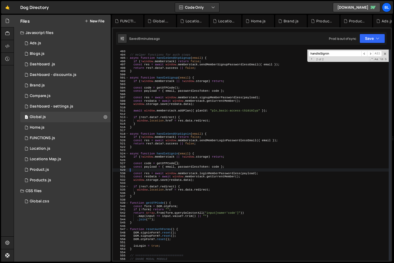
click at [169, 170] on div "} // Helper functions for auth steps async function handleSendOtpSignup ( email…" at bounding box center [259, 155] width 260 height 218
click at [163, 164] on div "} // Helper functions for auth steps async function handleSendOtpSignup ( email…" at bounding box center [259, 155] width 260 height 218
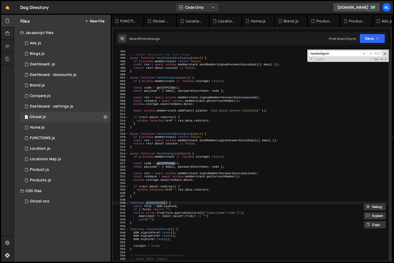
scroll to position [1641, 0]
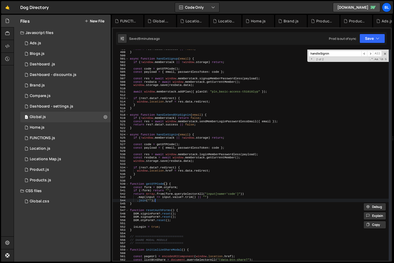
click at [158, 199] on div "return res ?. data ?. success || false ; } async function handleSignup ( email …" at bounding box center [259, 156] width 260 height 218
click at [223, 195] on div "return res ?. data ?. success || false ; } async function handleSignup ( email …" at bounding box center [259, 156] width 260 height 218
click at [221, 204] on div "return res ?. data ?. success || false ; } async function handleSignup ( email …" at bounding box center [259, 156] width 260 height 218
click at [207, 199] on div "return res ?. data ?. success || false ; } async function handleSignup ( email …" at bounding box center [259, 156] width 260 height 218
click at [173, 205] on div "return res ?. data ?. success || false ; } async function handleSignup ( email …" at bounding box center [259, 156] width 260 height 218
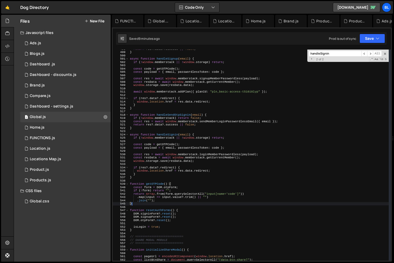
click at [151, 185] on div "return res ?. data ?. success || false ; } async function handleSignup ( email …" at bounding box center [259, 156] width 260 height 218
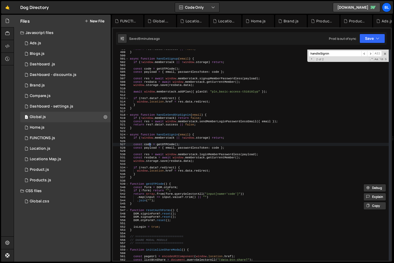
click at [149, 143] on div "return res ?. data ?. success || false ; } async function handleSignup ( email …" at bounding box center [259, 156] width 260 height 218
click at [148, 147] on div "return res ?. data ?. success || false ; } async function handleSignup ( email …" at bounding box center [259, 156] width 260 height 218
click at [148, 144] on div "return res ?. data ?. success || false ; } async function handleSignup ( email …" at bounding box center [259, 156] width 260 height 218
type textarea "const code = getOTPCode();"
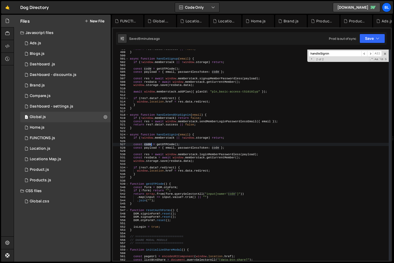
click at [148, 144] on div "return res ?. data ?. success || false ; } async function handleSignup ( email …" at bounding box center [259, 156] width 260 height 218
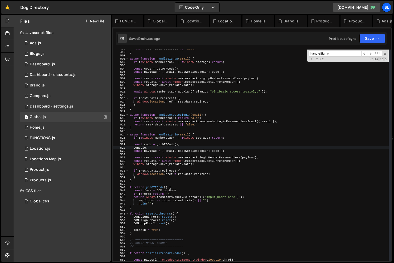
type textarea "console"
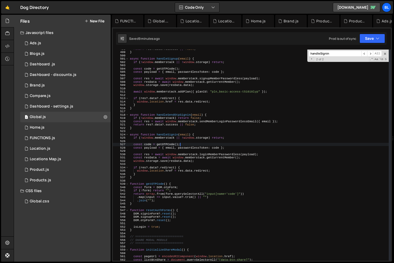
type textarea "const payload = { email, passwordlessToken: code };"
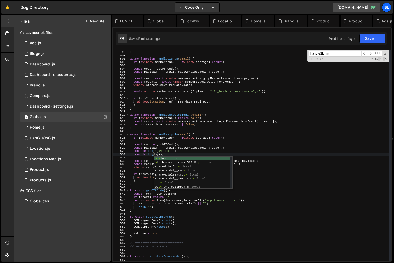
scroll to position [0, 2]
type textarea "console.log(payload));"
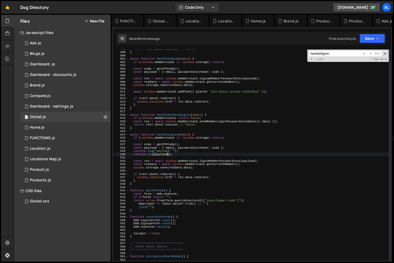
click at [186, 157] on div "return res ?. data ?. success || false ; } async function handleSignup ( email …" at bounding box center [259, 156] width 260 height 218
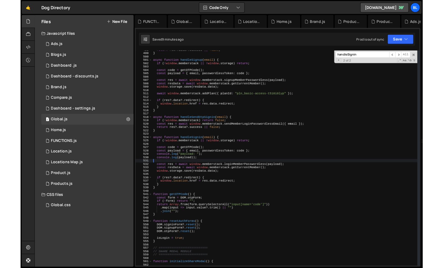
scroll to position [0, 0]
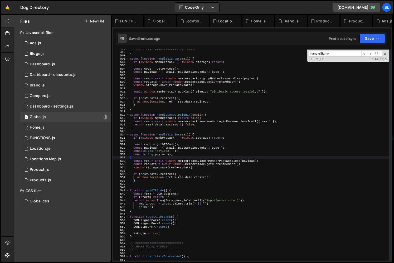
click at [186, 154] on div "return res ?. data ?. success || false ; } async function handleSignup ( email …" at bounding box center [259, 156] width 260 height 218
click at [183, 160] on div "return res ?. data ?. success || false ; } async function handleSignup ( email …" at bounding box center [259, 156] width 260 height 218
click at [178, 153] on div "return res ?. data ?. success || false ; } async function handleSignup ( email …" at bounding box center [259, 156] width 260 height 218
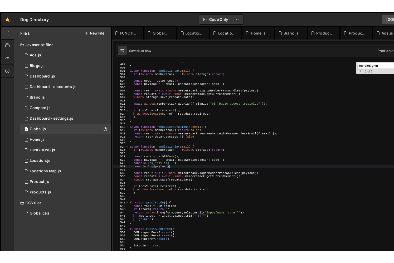
scroll to position [8197, 0]
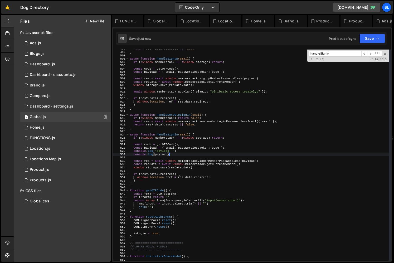
click at [206, 169] on div "return res ?. data ?. success || false ; } async function handleSignup ( email …" at bounding box center [259, 156] width 260 height 218
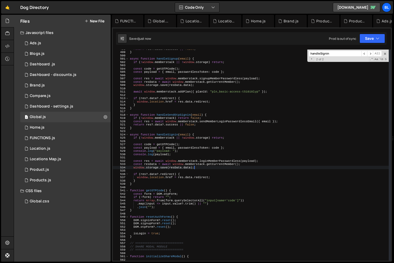
click at [208, 160] on div "return res ?. data ?. success || false ; } async function handleSignup ( email …" at bounding box center [259, 156] width 260 height 218
type textarea "const res = await window.memberstack.loginMemberPasswordless(payload);"
click at [208, 161] on div "return res ?. data ?. success || false ; } async function handleSignup ( email …" at bounding box center [259, 156] width 260 height 218
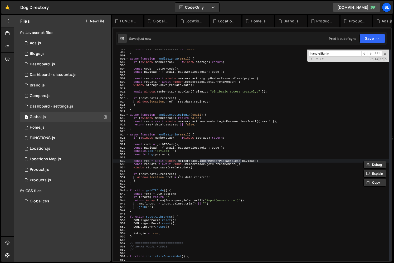
click at [207, 172] on div "return res ?. data ?. success || false ; } async function handleSignup ( email …" at bounding box center [259, 156] width 260 height 218
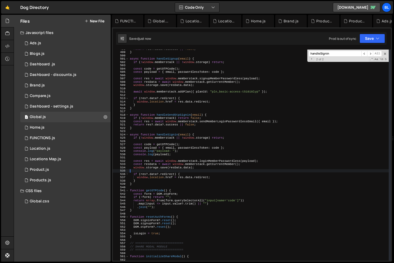
click at [208, 160] on div "return res ?. data ?. success || false ; } async function handleSignup ( email …" at bounding box center [259, 156] width 260 height 218
type textarea "const res = await window.memberstack.loginMemberPasswordless(payload);"
click at [208, 160] on div "return res ?. data ?. success || false ; } async function handleSignup ( email …" at bounding box center [259, 156] width 260 height 218
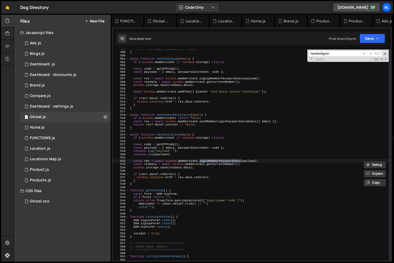
click at [207, 169] on div "return res ?. data ?. success || false ; } async function handleSignup ( email …" at bounding box center [259, 156] width 260 height 218
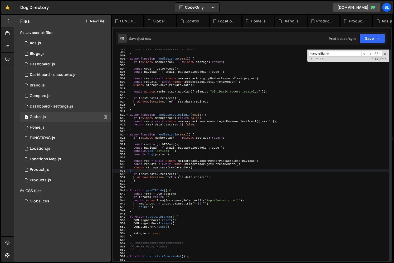
click at [209, 160] on div "return res ?. data ?. success || false ; } async function handleSignup ( email …" at bounding box center [259, 156] width 260 height 218
type textarea "const res = await window.memberstack.loginMemberPasswordless(payload);"
click at [209, 160] on div "return res ?. data ?. success || false ; } async function handleSignup ( email …" at bounding box center [259, 156] width 260 height 218
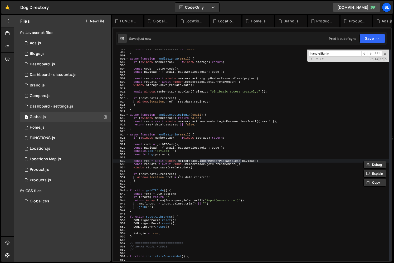
click at [203, 170] on div "return res ?. data ?. success || false ; } async function handleSignup ( email …" at bounding box center [259, 156] width 260 height 218
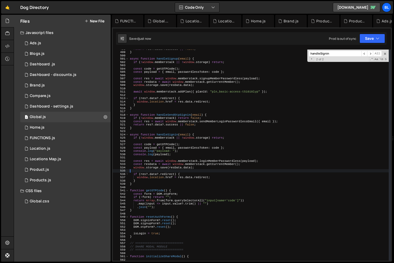
click at [195, 164] on div "return res ?. data ?. success || false ; } async function handleSignup ( email …" at bounding box center [259, 156] width 260 height 218
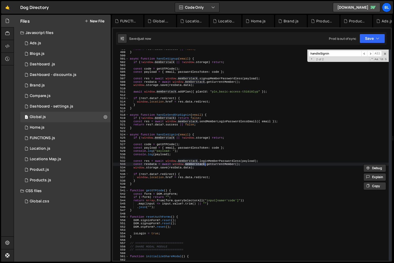
click at [190, 160] on div "return res ?. data ?. success || false ; } async function handleSignup ( email …" at bounding box center [259, 156] width 260 height 218
click at [187, 161] on div "return res ?. data ?. success || false ; } async function handleSignup ( email …" at bounding box center [259, 156] width 260 height 218
type textarea "const resData = await window.memberstack.getCurrentMember();"
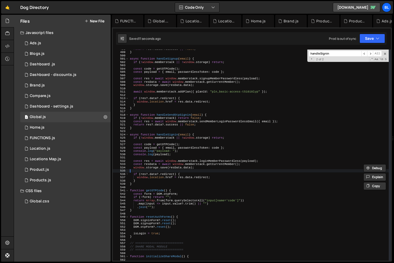
click at [213, 172] on div "return res ?. data ?. success || false ; } async function handleSignup ( email …" at bounding box center [259, 156] width 260 height 218
click at [195, 162] on div "return res ?. data ?. success || false ; } async function handleSignup ( email …" at bounding box center [259, 156] width 260 height 218
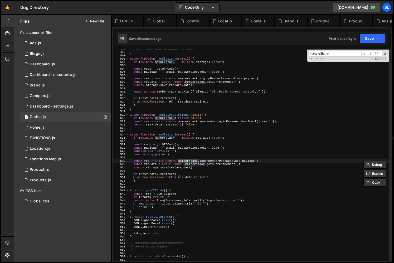
click at [207, 168] on div "return res ?. data ?. success || false ; } async function handleSignup ( email …" at bounding box center [259, 156] width 260 height 218
drag, startPoint x: 166, startPoint y: 161, endPoint x: 198, endPoint y: 162, distance: 31.4
click at [198, 162] on div "return res ?. data ?. success || false ; } async function handleSignup ( email …" at bounding box center [259, 156] width 260 height 218
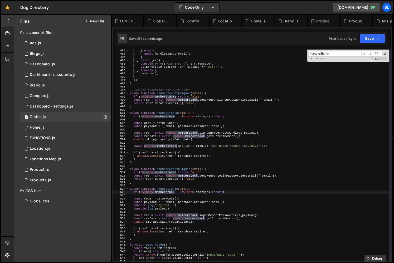
scroll to position [1586, 0]
click at [180, 209] on div "} else { await handleSignup ( email ) ; } } catch ( err ) { console . error ( "…" at bounding box center [259, 158] width 260 height 218
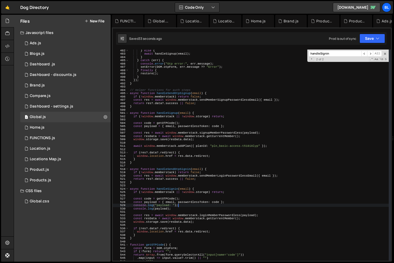
click at [182, 204] on div "} else { await handleSignup ( email ) ; } } catch ( err ) { console . error ( "…" at bounding box center [259, 158] width 260 height 218
click at [188, 230] on div "} else { await handleSignup ( email ) ; } } catch ( err ) { console . error ( "…" at bounding box center [259, 158] width 260 height 218
click at [173, 231] on div "} else { await handleSignup ( email ) ; } } catch ( err ) { console . error ( "…" at bounding box center [259, 158] width 260 height 218
click at [153, 221] on div "} else { await handleSignup ( email ) ; } } catch ( err ) { console . error ( "…" at bounding box center [259, 158] width 260 height 218
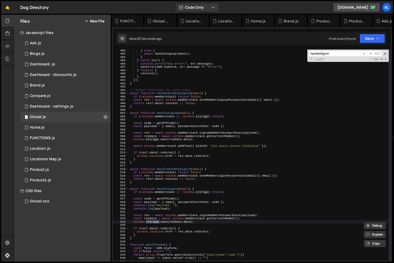
click at [161, 230] on div "} else { await handleSignup ( email ) ; } } catch ( err ) { console . error ( "…" at bounding box center [259, 158] width 260 height 218
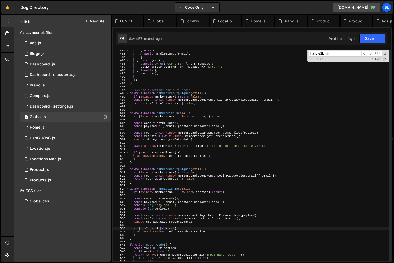
click at [170, 232] on div "} else { await handleSignup ( email ) ; } } catch ( err ) { console . error ( "…" at bounding box center [259, 158] width 260 height 218
drag, startPoint x: 157, startPoint y: 236, endPoint x: 154, endPoint y: 235, distance: 3.2
click at [156, 236] on div "} else { await handleSignup ( email ) ; } } catch ( err ) { console . error ( "…" at bounding box center [259, 158] width 260 height 218
drag, startPoint x: 135, startPoint y: 230, endPoint x: 161, endPoint y: 234, distance: 26.9
click at [157, 234] on div "} else { await handleSignup ( email ) ; } } catch ( err ) { console . error ( "…" at bounding box center [259, 158] width 260 height 218
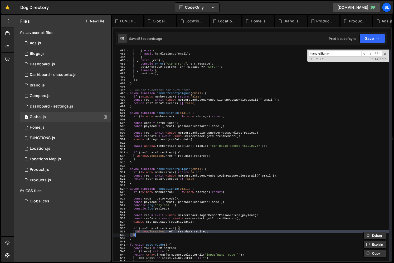
click at [164, 232] on div "} else { await handleSignup ( email ) ; } } catch ( err ) { console . error ( "…" at bounding box center [259, 155] width 260 height 211
type textarea "window.location.href = res.data.redirect;"
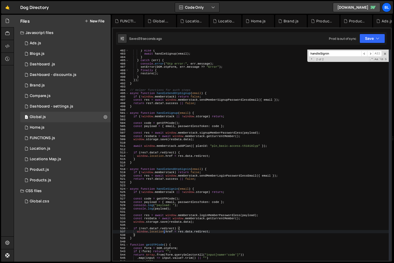
drag, startPoint x: 179, startPoint y: 213, endPoint x: 180, endPoint y: 204, distance: 9.2
click at [179, 213] on div "} else { await handleSignup ( email ) ; } } catch ( err ) { console . error ( "…" at bounding box center [259, 158] width 260 height 218
click at [166, 188] on div "} else { await handleSignup ( email ) ; } } catch ( err ) { console . error ( "…" at bounding box center [259, 158] width 260 height 218
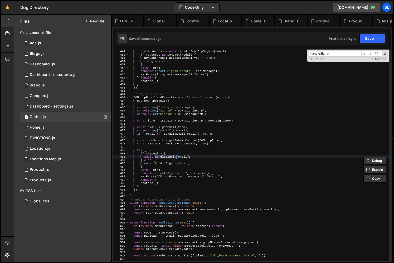
scroll to position [1476, 0]
click at [178, 162] on div "// const success = await new Promise(r => setTimeout(r, 2000, true)); const suc…" at bounding box center [259, 155] width 260 height 218
click at [155, 158] on div "// const success = await new Promise(r => setTimeout(r, 2000, true)); const suc…" at bounding box center [259, 155] width 260 height 218
click at [151, 139] on div "// const success = await new Promise(r => setTimeout(r, 2000, true)); const suc…" at bounding box center [259, 155] width 260 height 218
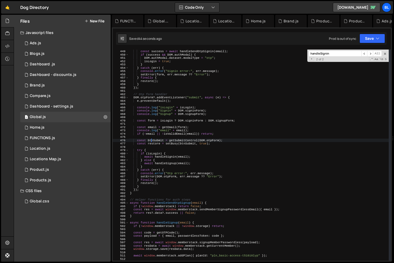
click at [151, 139] on div "// const success = await new Promise(r => setTimeout(r, 2000, true)); const suc…" at bounding box center [259, 155] width 260 height 218
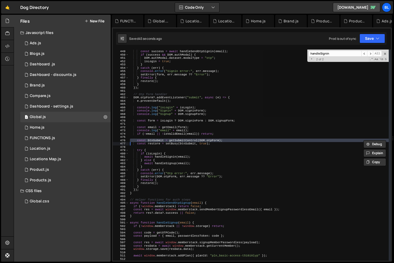
click at [153, 139] on div "// const success = await new Promise(r => setTimeout(r, 2000, true)); const suc…" at bounding box center [259, 155] width 260 height 211
type textarea "const btnSubmit = getSubmitControl(DOM.otpForm);"
click at [153, 139] on div "// const success = await new Promise(r => setTimeout(r, 2000, true)); const suc…" at bounding box center [259, 155] width 260 height 218
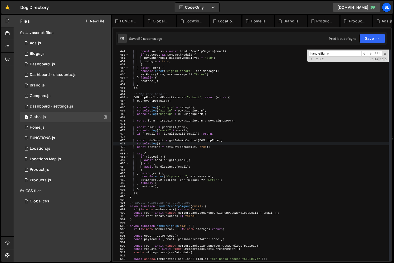
paste textarea "btnSubmit)"
click at [198, 131] on div "// const success = await new Promise(r => setTimeout(r, 2000, true)); const suc…" at bounding box center [259, 155] width 260 height 218
click at [193, 125] on div "// const success = await new Promise(r => setTimeout(r, 2000, true)); const suc…" at bounding box center [259, 155] width 260 height 218
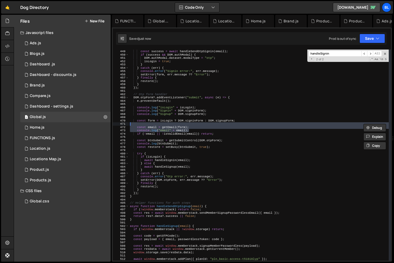
click at [193, 127] on div "// const success = await new Promise(r => setTimeout(r, 2000, true)); const suc…" at bounding box center [259, 155] width 260 height 218
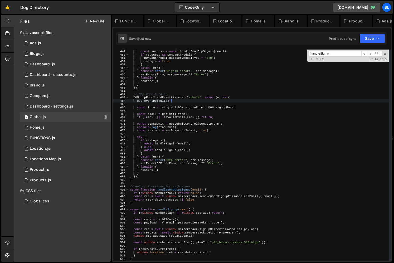
scroll to position [0, 3]
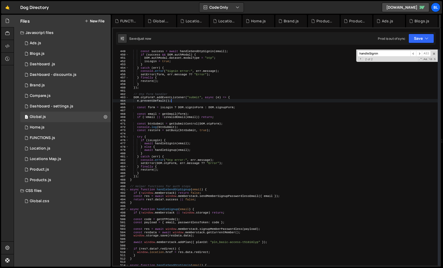
drag, startPoint x: 209, startPoint y: 113, endPoint x: 211, endPoint y: 100, distance: 13.1
click at [258, 103] on div "// const success = await new Promise(r => setTimeout(r, 2000, true)); const suc…" at bounding box center [283, 157] width 309 height 223
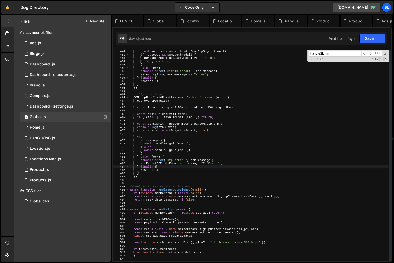
click at [205, 167] on div "// const success = await new Promise(r => setTimeout(r, 2000, true)); const suc…" at bounding box center [259, 155] width 260 height 218
click at [196, 174] on div "// const success = await new Promise(r => setTimeout(r, 2000, true)); const suc…" at bounding box center [259, 155] width 260 height 218
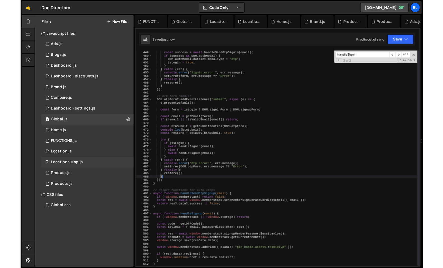
scroll to position [0, 1]
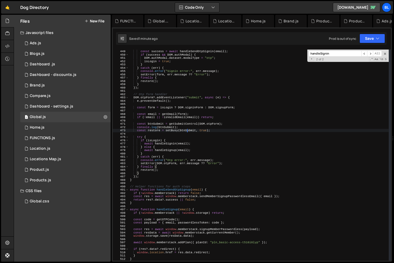
click at [186, 130] on div "// const success = await new Promise(r => setTimeout(r, 2000, true)); const suc…" at bounding box center [259, 155] width 260 height 218
click at [186, 128] on div "// const success = await new Promise(r => setTimeout(r, 2000, true)); const suc…" at bounding box center [259, 155] width 260 height 218
click at [229, 124] on div "// const success = await new Promise(r => setTimeout(r, 2000, true)); const suc…" at bounding box center [259, 155] width 260 height 218
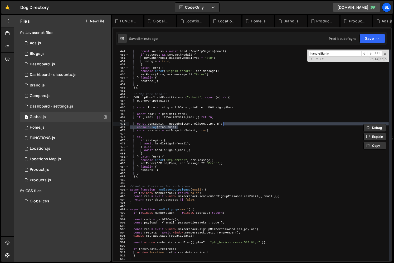
click at [188, 136] on div "// const success = await new Promise(r => setTimeout(r, 2000, true)); const suc…" at bounding box center [259, 155] width 260 height 218
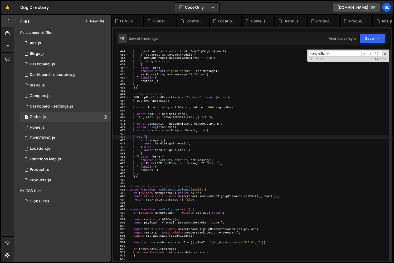
click at [180, 151] on div "// const success = await new Promise(r => setTimeout(r, 2000, true)); const suc…" at bounding box center [259, 155] width 260 height 218
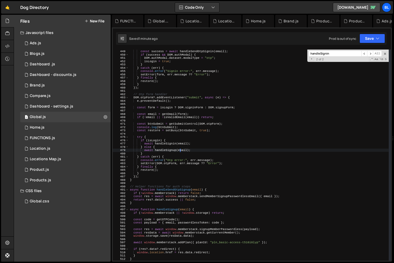
click at [168, 142] on div "// const success = await new Promise(r => setTimeout(r, 2000, true)); const suc…" at bounding box center [259, 155] width 260 height 218
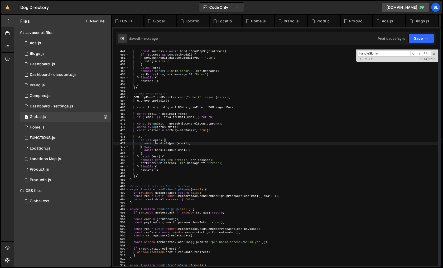
click at [169, 143] on div "// const success = await new Promise(r => setTimeout(r, 2000, true)); const suc…" at bounding box center [283, 157] width 309 height 223
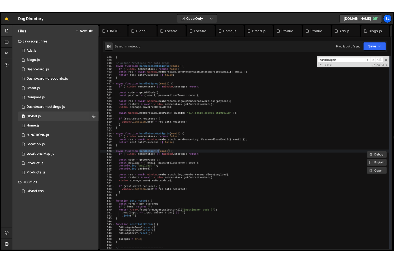
scroll to position [1606, 0]
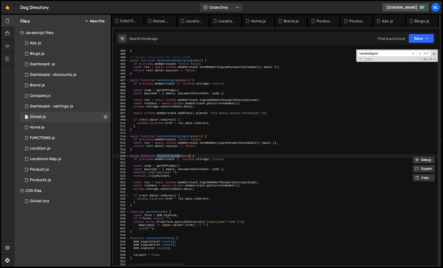
click at [163, 165] on div "} // Helper functions for auth steps async function handleSendOtpSignup ( email…" at bounding box center [283, 160] width 309 height 223
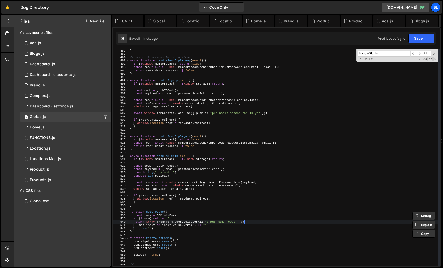
click at [244, 220] on div "} // Helper functions for auth steps async function handleSendOtpSignup ( email…" at bounding box center [283, 160] width 309 height 223
click at [251, 218] on div "} // Helper functions for auth steps async function handleSendOtpSignup ( email…" at bounding box center [283, 160] width 309 height 223
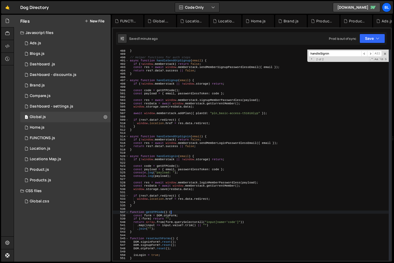
click at [179, 212] on div "} // Helper functions for auth steps async function handleSendOtpSignup ( email…" at bounding box center [259, 158] width 260 height 218
click at [179, 218] on div "} // Helper functions for auth steps async function handleSendOtpSignup ( email…" at bounding box center [259, 158] width 260 height 218
click at [180, 226] on div "} // Helper functions for auth steps async function handleSendOtpSignup ( email…" at bounding box center [259, 158] width 260 height 218
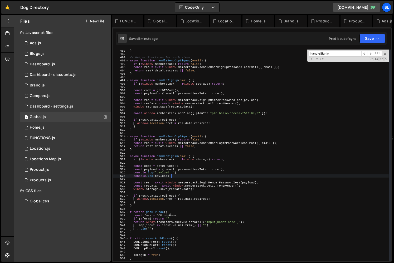
click at [178, 175] on div "} // Helper functions for auth steps async function handleSendOtpSignup ( email…" at bounding box center [259, 158] width 260 height 218
click at [194, 173] on div "} // Helper functions for auth steps async function handleSendOtpSignup ( email…" at bounding box center [259, 158] width 260 height 218
type textarea "console.log("payload: ");"
click at [206, 172] on div "} // Helper functions for auth steps async function handleSendOtpSignup ( email…" at bounding box center [259, 158] width 260 height 218
click at [177, 180] on div "} // Helper functions for auth steps async function handleSendOtpSignup ( email…" at bounding box center [259, 158] width 260 height 218
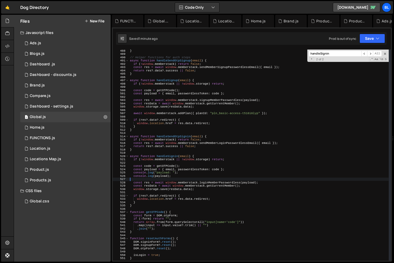
scroll to position [0, 0]
click at [175, 175] on div "} // Helper functions for auth steps async function handleSendOtpSignup ( email…" at bounding box center [259, 158] width 260 height 218
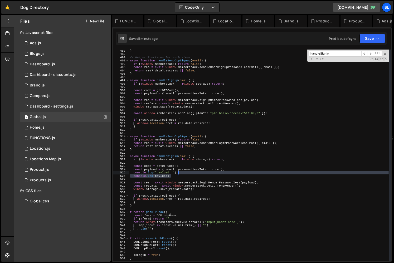
click at [180, 172] on div "} // Helper functions for auth steps async function handleSendOtpSignup ( email…" at bounding box center [259, 158] width 260 height 218
click at [188, 177] on div "} // Helper functions for auth steps async function handleSendOtpSignup ( email…" at bounding box center [259, 155] width 260 height 211
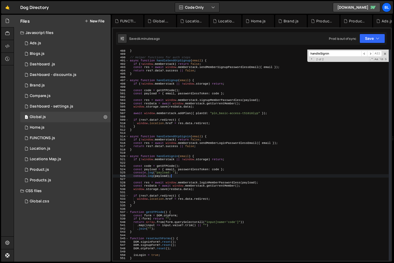
click at [228, 169] on div "} // Helper functions for auth steps async function handleSendOtpSignup ( email…" at bounding box center [259, 158] width 260 height 218
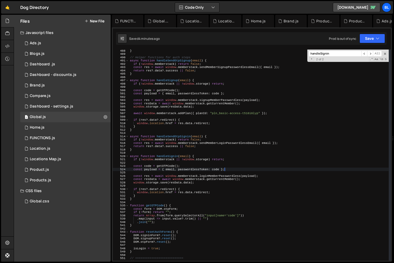
click at [195, 179] on div "} // Helper functions for auth steps async function handleSendOtpSignup ( email…" at bounding box center [259, 158] width 260 height 218
type textarea "const resData = await window.memberstack.getCurrentMember();"
click at [162, 163] on div "} // Helper functions for auth steps async function handleSendOtpSignup ( email…" at bounding box center [259, 158] width 260 height 218
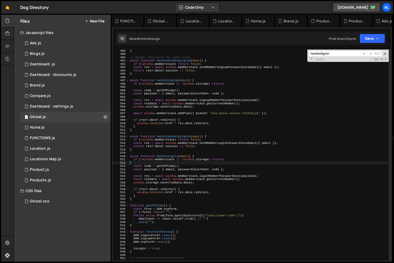
click at [154, 169] on div "} // Helper functions for auth steps async function handleSendOtpSignup ( email…" at bounding box center [259, 158] width 260 height 218
type textarea "const payload = { email, passwordlessToken: code };"
click at [160, 153] on div "} // Helper functions for auth steps async function handleSendOtpSignup ( email…" at bounding box center [259, 158] width 260 height 218
click at [328, 51] on input "handleSignin" at bounding box center [335, 54] width 53 height 6
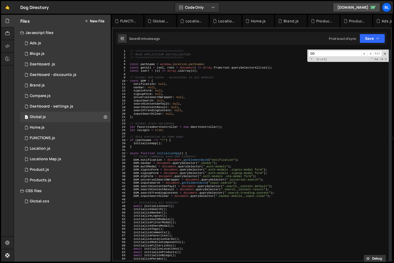
type input "DD"
click at [162, 166] on div "// =========================== // MAIN APPLICATION INITIALIZATION // ==========…" at bounding box center [259, 159] width 260 height 218
click at [151, 172] on div "// =========================== // MAIN APPLICATION INITIALIZATION // ==========…" at bounding box center [259, 159] width 260 height 218
click at [135, 174] on div "// =========================== // MAIN APPLICATION INITIALIZATION // ==========…" at bounding box center [259, 159] width 260 height 218
click at [148, 170] on div "// =========================== // MAIN APPLICATION INITIALIZATION // ==========…" at bounding box center [259, 159] width 260 height 218
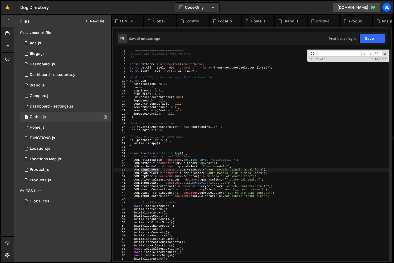
click at [148, 170] on div "// =========================== // MAIN APPLICATION INITIALIZATION // ==========…" at bounding box center [259, 159] width 260 height 218
click at [133, 169] on div "// =========================== // MAIN APPLICATION INITIALIZATION // ==========…" at bounding box center [259, 159] width 260 height 218
drag, startPoint x: 158, startPoint y: 169, endPoint x: 159, endPoint y: 176, distance: 7.1
click at [158, 169] on div "// =========================== // MAIN APPLICATION INITIALIZATION // ==========…" at bounding box center [259, 159] width 260 height 218
click at [205, 195] on div "// =========================== // MAIN APPLICATION INITIALIZATION // ==========…" at bounding box center [259, 159] width 260 height 218
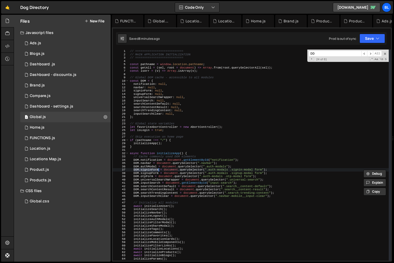
type textarea "DOM.inputSearchClear = document.querySelector(".navbar-mobile__input-clear");"
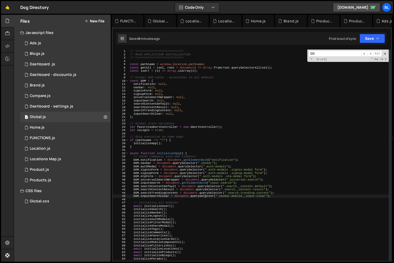
paste input "OM.signinForm"
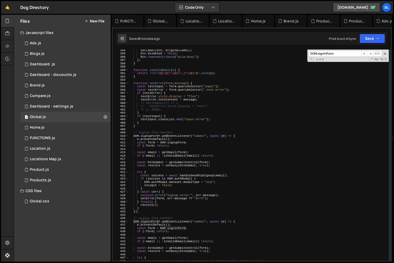
scroll to position [1264, 0]
type input "DOM.signinForm"
click at [205, 192] on div "setLabel ( btn , originalLabel ) ; btn . disabled = false ; btn . removeAttribu…" at bounding box center [259, 158] width 260 height 218
click at [386, 52] on span at bounding box center [385, 54] width 4 height 4
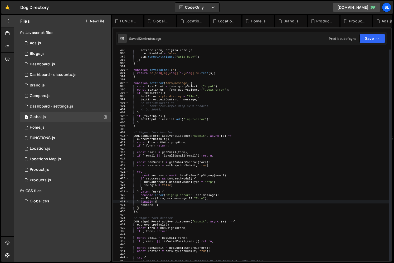
click at [166, 202] on div "setLabel ( btn , originalLabel ) ; btn . disabled = false ; btn . removeAttribu…" at bounding box center [259, 158] width 260 height 218
click at [181, 206] on div "setLabel ( btn , originalLabel ) ; btn . disabled = false ; btn . removeAttribu…" at bounding box center [259, 158] width 260 height 218
click at [185, 119] on div "setLabel ( btn , originalLabel ) ; btn . disabled = false ; btn . removeAttribu…" at bounding box center [259, 158] width 260 height 218
type textarea "textInput.classList.add("input-error");"
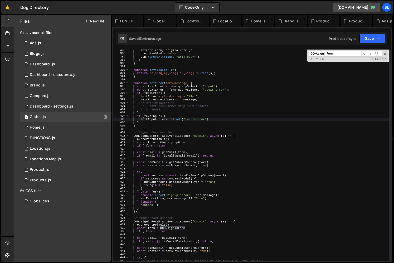
paste input "console.log("✓ Target entered viewport"
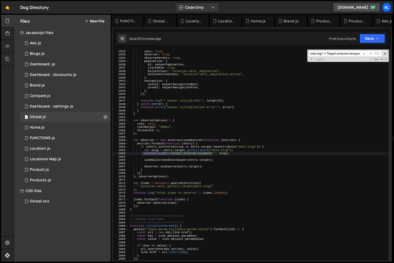
scroll to position [5376, 0]
type input "console.log("✓ Target entered viewport"
click at [171, 152] on div "spaceBetween : 0 , lazy : true , observer : true , observeParents : true , pagi…" at bounding box center [259, 155] width 260 height 211
click at [238, 153] on div "spaceBetween : 0 , lazy : true , observer : true , observeParents : true , pagi…" at bounding box center [259, 155] width 260 height 218
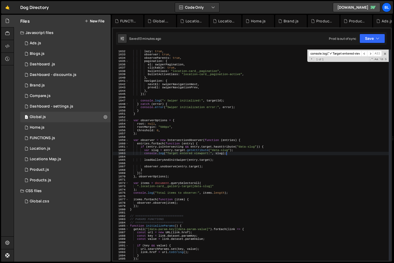
click at [238, 150] on div "spaceBetween : 0 , lazy : true , observer : true , observeParents : true , pagi…" at bounding box center [259, 155] width 260 height 218
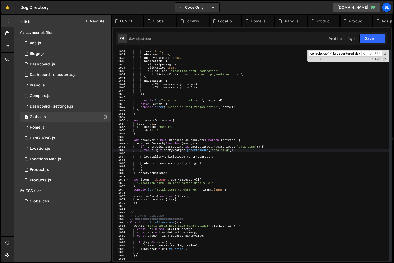
scroll to position [5338, 0]
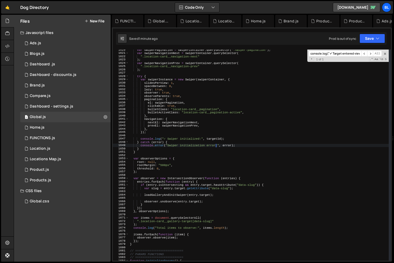
click at [216, 144] on div "var swiperPagination = swiperContainer . querySelector ( ".swiper-pagination" )…" at bounding box center [259, 157] width 260 height 218
type textarea "console.error("Swiper initialization error:", error);"
paste input "btn-search-universal"
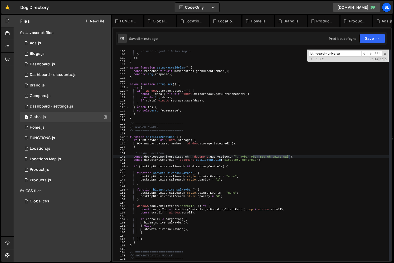
scroll to position [353, 0]
type input "btn-search-universal"
click at [370, 54] on span "​" at bounding box center [370, 54] width 6 height 6
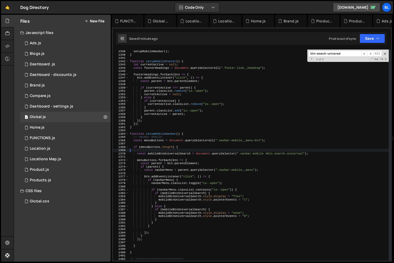
click at [304, 152] on div "setupMobileFooter ( ) ; setupMobileNavbar ( ) ; } function setupMobileFooter ( …" at bounding box center [259, 155] width 260 height 218
click at [347, 53] on input "btn-search-universal" at bounding box center [335, 54] width 53 height 6
type input "btn-search-universal-mobile"
click at [304, 148] on div "setupMobileFooter ( ) ; setupMobileNavbar ( ) ; } function setupMobileFooter ( …" at bounding box center [259, 155] width 260 height 218
click at [303, 153] on div "setupMobileFooter ( ) ; setupMobileNavbar ( ) ; } function setupMobileFooter ( …" at bounding box center [259, 155] width 260 height 218
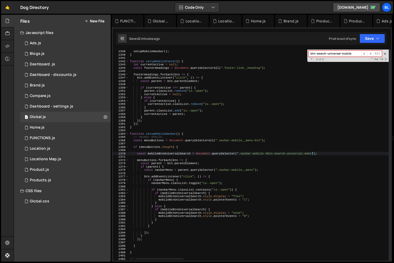
scroll to position [0, 16]
type textarea "const mobileBtnUniversalSearch = document.querySelector(".navbar-mobile #btn-se…"
click at [357, 52] on input "btn-search-universal-mobile" at bounding box center [335, 54] width 53 height 6
type input "btn-search-universal"
click at [365, 52] on span "​" at bounding box center [365, 54] width 6 height 6
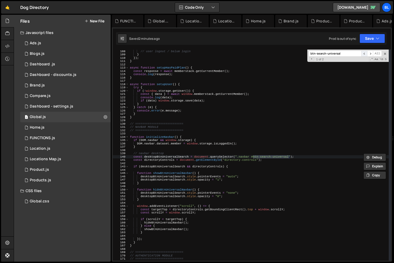
scroll to position [353, 0]
click at [289, 155] on div "} else { // user logout / belum login } }) ; } async function setupHasPaidPlan …" at bounding box center [259, 155] width 260 height 218
click at [290, 159] on div "} else { // user logout / belum login } }) ; } async function setupHasPaidPlan …" at bounding box center [259, 155] width 260 height 218
click at [187, 144] on div "} else { // user logout / belum login } }) ; } async function setupHasPaidPlan …" at bounding box center [259, 155] width 260 height 218
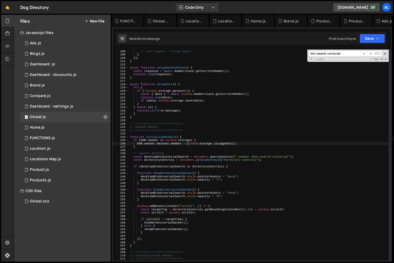
click at [230, 123] on div "} else { // user logout / belum login } }) ; } async function setupHasPaidPlan …" at bounding box center [259, 155] width 260 height 218
type textarea "// ==========================="
paste input "compare-x"
type input "btn-compare-x"
click at [59, 124] on div "1 Home.js 0" at bounding box center [65, 127] width 90 height 11
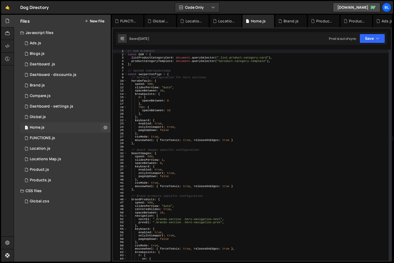
scroll to position [0, 0]
type textarea "cssMode: true,"
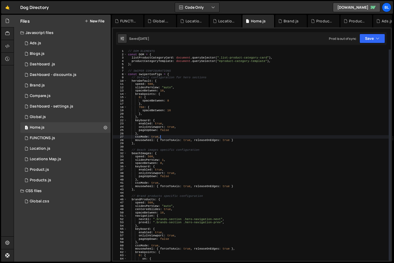
click at [246, 136] on div "// DOM ELEMENTS const DOM = { listProductCategoryCard : document . querySelecto…" at bounding box center [258, 159] width 262 height 218
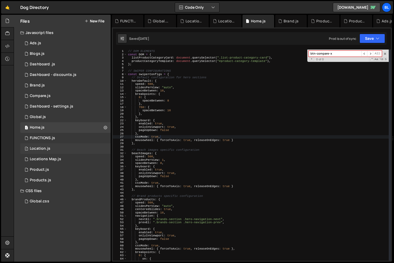
type input "btn-compare-x"
click at [52, 151] on div "1 Location.js 0" at bounding box center [65, 148] width 90 height 11
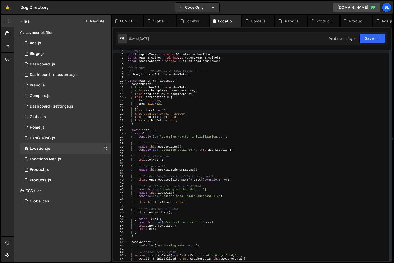
type textarea "// Get location"
click at [248, 142] on div "// INIT const mapboxToken = window . DD . token . mapboxToken ; const weatherAp…" at bounding box center [258, 159] width 262 height 218
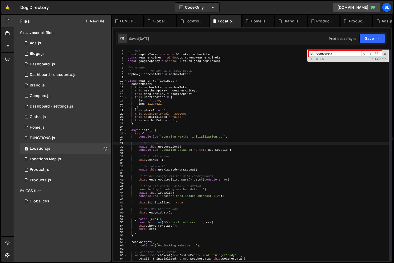
scroll to position [9230, 0]
type input "btn-compare-x"
click at [51, 175] on div "1 Products.js 0" at bounding box center [65, 180] width 90 height 11
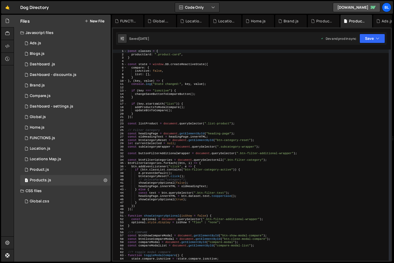
type textarea "const buttonFilterAdditionalWrapper = document.querySelector(".btn-filter-addit…"
click at [253, 154] on div "const classes = { productCard : ".product-card" , } const state = window . DD .…" at bounding box center [258, 159] width 262 height 218
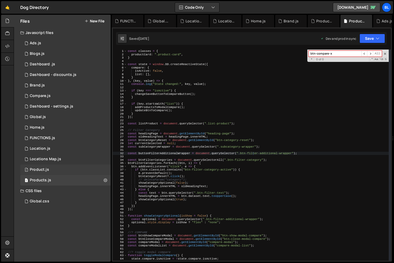
type input "btn-compare-x"
click at [69, 167] on div "1 Product.js 0" at bounding box center [65, 170] width 90 height 11
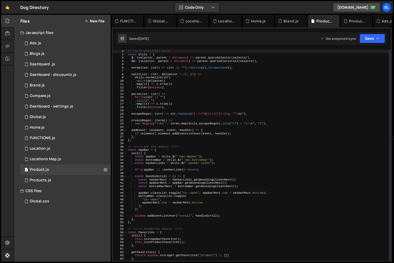
type textarea "createRegex: (terms) =>"
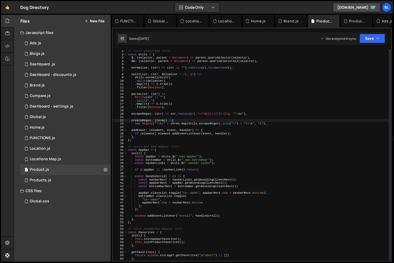
click at [272, 121] on div "// ===== UTILITIES ===== const Utils = { $ : ( selector , parent = document ) =…" at bounding box center [258, 159] width 262 height 218
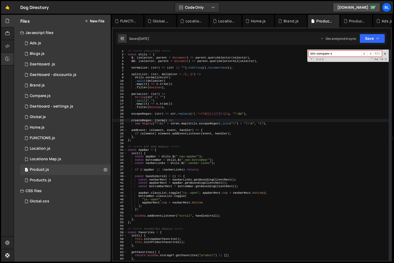
type input "btn-compare-x"
click at [56, 177] on div "1 Products.js 0" at bounding box center [65, 180] width 90 height 11
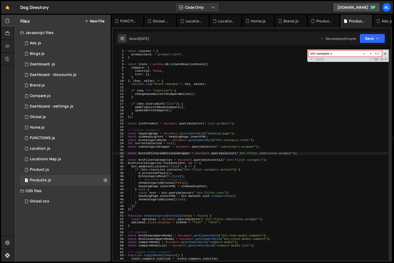
type textarea "const btnFilterCategories = document.querySelectorAll(".btn-filter-category");"
click at [274, 161] on div "const classes = { productCard : ".product-card" , } const state = window . DD .…" at bounding box center [258, 159] width 262 height 218
paste input "plus"
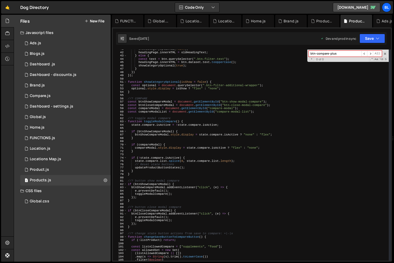
scroll to position [134, 0]
type input "btn-compare-plus"
type textarea "}"
click at [251, 139] on div "showCategoryOptional ( false ) ; headingPage . innerHTML = oldHeadingText ; } e…" at bounding box center [258, 156] width 262 height 218
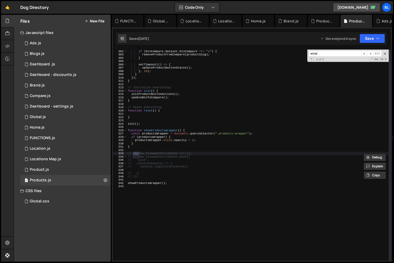
scroll to position [992, 0]
type input "window.memberstack"
click at [58, 113] on div "1 Global.js 0" at bounding box center [65, 117] width 90 height 11
click at [284, 130] on div """ ; if ( btnCompare . dataset . btnCompare === "x" ) { removeProductFromCompar…" at bounding box center [258, 155] width 262 height 218
type textarea "function showProductsWrapper() {"
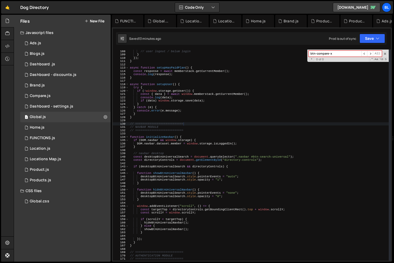
click at [282, 147] on div "} else { // user logout / belum login } }) ; } async function setupHasPaidPlan …" at bounding box center [259, 155] width 260 height 218
type textarea "}"
paste input "window.memberstack"
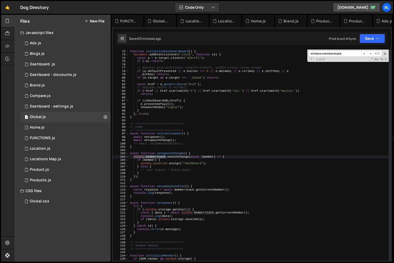
scroll to position [234, 0]
type input "window.memberstack"
click at [161, 170] on div "// =========================== function initializeDashboardGuard ( ) { document…" at bounding box center [259, 155] width 260 height 218
click at [139, 176] on div "// =========================== function initializeDashboardGuard ( ) { document…" at bounding box center [259, 155] width 260 height 218
click at [145, 174] on div "// =========================== function initializeDashboardGuard ( ) { document…" at bounding box center [259, 155] width 260 height 218
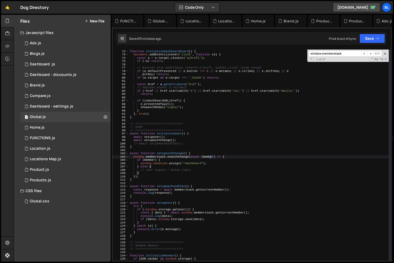
click at [211, 156] on div "// =========================== function initializeDashboardGuard ( ) { document…" at bounding box center [259, 155] width 260 height 218
click at [234, 157] on div "// =========================== function initializeDashboardGuard ( ) { document…" at bounding box center [259, 155] width 260 height 218
click at [212, 161] on div "// =========================== function initializeDashboardGuard ( ) { document…" at bounding box center [259, 155] width 260 height 218
click at [192, 171] on div "// =========================== function initializeDashboardGuard ( ) { document…" at bounding box center [259, 155] width 260 height 218
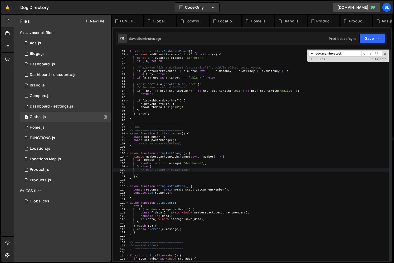
click at [195, 168] on div "// =========================== function initializeDashboardGuard ( ) { document…" at bounding box center [259, 155] width 260 height 218
click at [228, 156] on div "// =========================== function initializeDashboardGuard ( ) { document…" at bounding box center [259, 155] width 260 height 218
type textarea "window.memberstack.onAuthChange(async (member) => {"
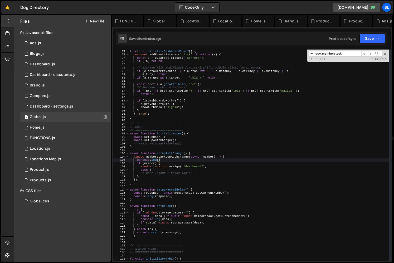
paste textarea "member)"
click at [201, 167] on div "// =========================== function initializeDashboardGuard ( ) { document…" at bounding box center [259, 155] width 260 height 218
type textarea "window.location.assign("/dashboard");"
click at [54, 116] on div "1 Global.js 0" at bounding box center [65, 117] width 90 height 11
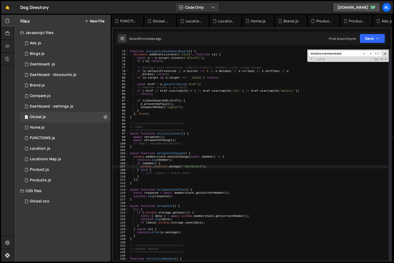
scroll to position [0, 0]
click at [346, 51] on input "window.memberstack" at bounding box center [335, 54] width 53 height 6
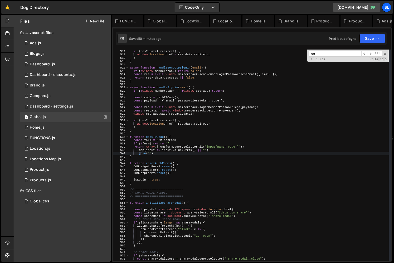
scroll to position [5080, 0]
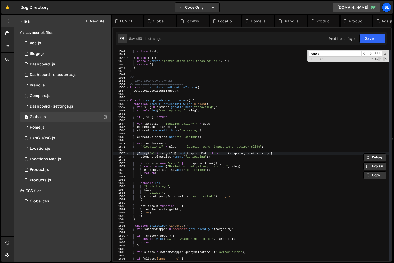
type input "jquery"
click at [168, 102] on div "if ( list . length ) window . storage . set ( "blogs" , list ) ; return list ; …" at bounding box center [259, 155] width 260 height 218
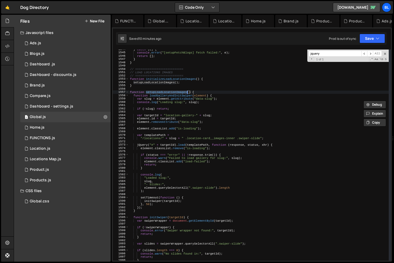
scroll to position [5088, 0]
click at [175, 96] on div "} catch ( e ) { console . error ( "[setupFetchBlogs] fetch failed:" , e ) ; ret…" at bounding box center [259, 157] width 260 height 218
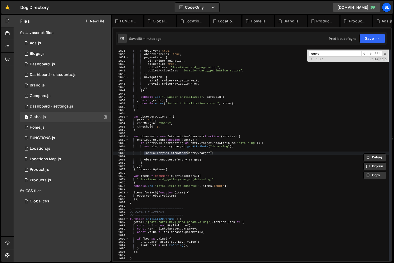
scroll to position [5391, 0]
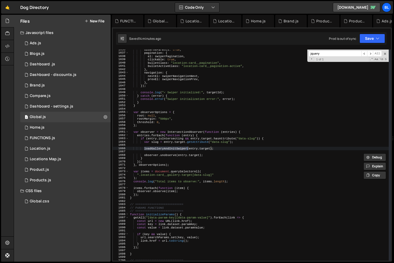
click at [214, 192] on div "observeParents : true , pagination : { el : swiperPagination , clickable : true…" at bounding box center [259, 157] width 260 height 218
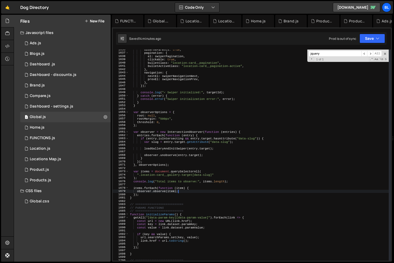
click at [220, 163] on div "observeParents : true , pagination : { el : swiperPagination , clickable : true…" at bounding box center [259, 157] width 260 height 218
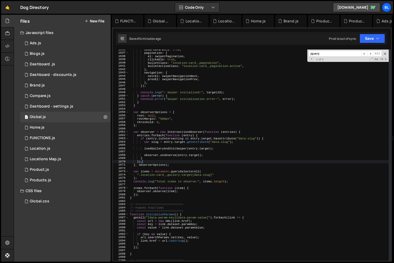
scroll to position [0, 1]
click at [231, 180] on div "observeParents : true , pagination : { el : swiperPagination , clickable : true…" at bounding box center [259, 157] width 260 height 218
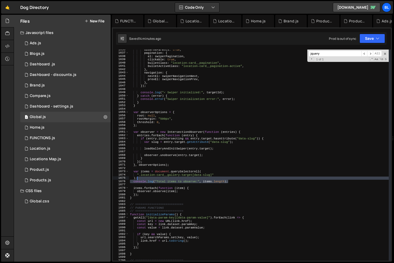
type textarea ");"
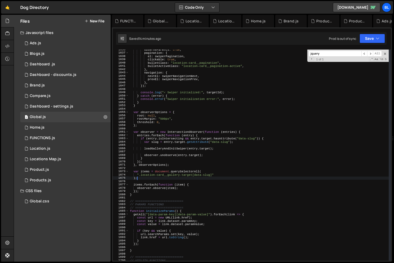
drag, startPoint x: 231, startPoint y: 180, endPoint x: 232, endPoint y: 177, distance: 3.3
click at [232, 177] on div "observeParents : true , pagination : { el : swiperPagination , clickable : true…" at bounding box center [259, 157] width 260 height 218
click at [232, 178] on div "observeParents : true , pagination : { el : swiperPagination , clickable : true…" at bounding box center [259, 157] width 260 height 218
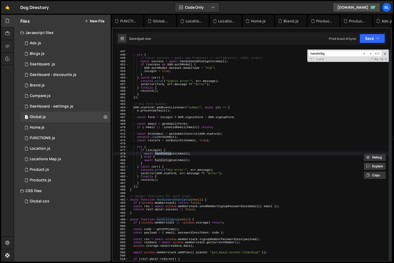
scroll to position [1470, 0]
type input "handleSig"
click at [168, 160] on div "const restore = setBusy ( btnSubmit , true ) ; try { // const success = await n…" at bounding box center [259, 155] width 260 height 218
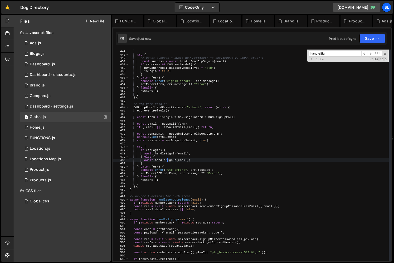
click at [168, 160] on div "const restore = setBusy ( btnSubmit , true ) ; try { // const success = await n…" at bounding box center [259, 155] width 260 height 218
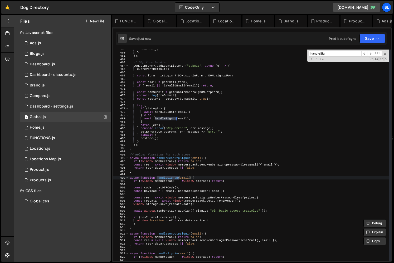
scroll to position [1516, 0]
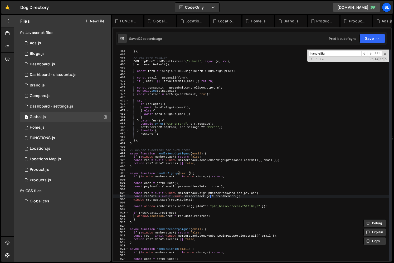
click at [210, 195] on div "} }) ; // Otp form handler DOM . otpForm ?. addEventListener ( "submit" , async…" at bounding box center [259, 155] width 260 height 218
click at [207, 206] on div "} }) ; // Otp form handler DOM . otpForm ?. addEventListener ( "submit" , async…" at bounding box center [259, 155] width 260 height 218
type textarea "await window.memberstack.addPlan({ planId: "pln_basic-access-t510i0lyp" });"
click at [41, 137] on div "FUNCTIONS.js" at bounding box center [42, 138] width 25 height 5
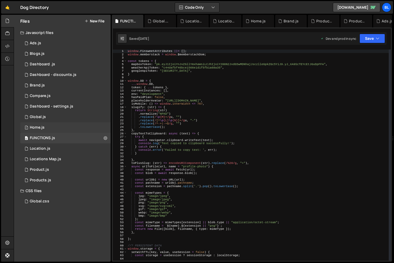
scroll to position [0, 0]
click at [59, 116] on div "1 Global.js 0" at bounding box center [65, 117] width 90 height 11
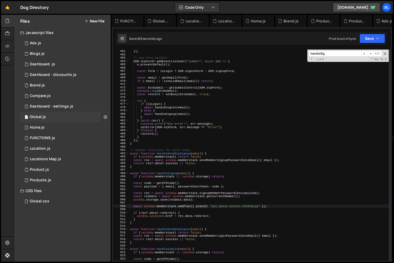
click at [104, 117] on icon at bounding box center [106, 116] width 4 height 5
type input "Global"
radio input "true"
checkbox input "true"
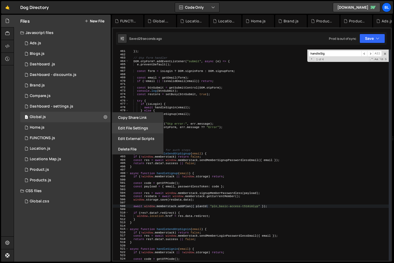
scroll to position [8202, 0]
click at [128, 125] on button "Edit File Settings" at bounding box center [138, 128] width 52 height 11
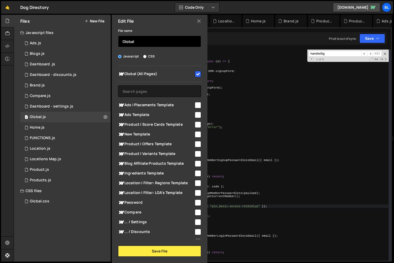
click at [137, 41] on input "Global" at bounding box center [159, 42] width 83 height 12
type input "All"
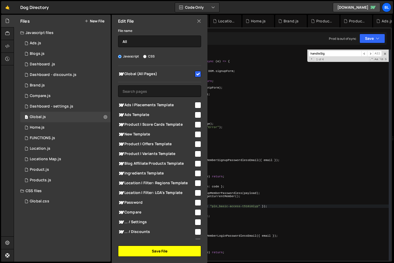
click at [162, 250] on button "Save File" at bounding box center [159, 251] width 83 height 11
checkbox input "false"
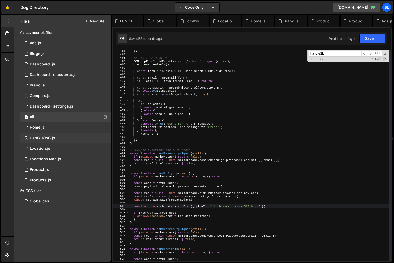
click at [92, 138] on div "0 FUNCTIONS.js 0" at bounding box center [65, 138] width 90 height 11
click at [106, 136] on icon at bounding box center [106, 138] width 4 height 5
type input "FUNCTIONS"
radio input "true"
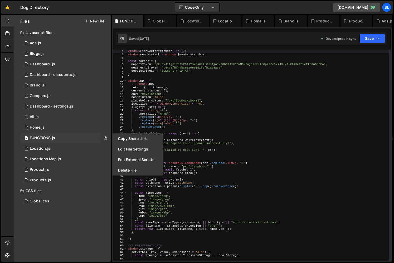
scroll to position [0, 0]
click at [123, 146] on button "Edit File Settings" at bounding box center [138, 149] width 52 height 11
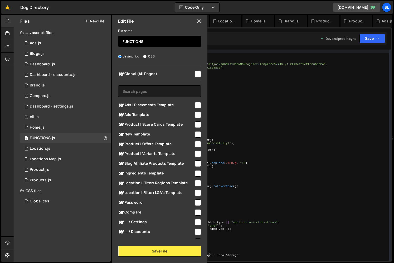
click at [146, 39] on input "FUNCTIONS" at bounding box center [159, 42] width 83 height 12
type input "Global"
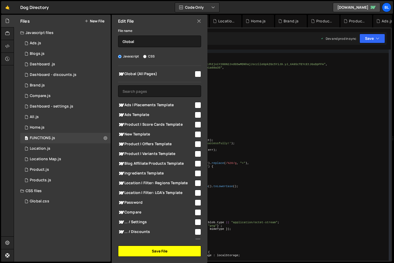
click at [175, 249] on button "Save File" at bounding box center [159, 251] width 83 height 11
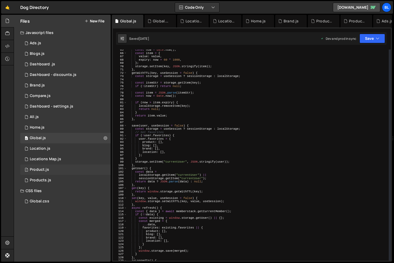
scroll to position [231, 0]
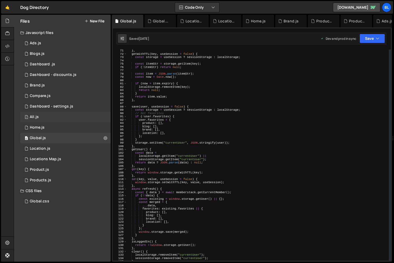
click at [43, 120] on div "1 All.js 0" at bounding box center [65, 117] width 90 height 11
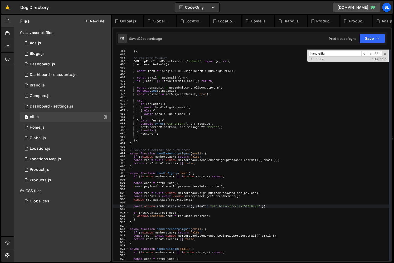
scroll to position [8202, 0]
click at [241, 209] on div "} }) ; // Otp form handler DOM . otpForm ?. addEventListener ( "submit" , async…" at bounding box center [259, 155] width 260 height 218
click at [147, 192] on div "} }) ; // Otp form handler DOM . otpForm ?. addEventListener ( "submit" , async…" at bounding box center [259, 155] width 260 height 218
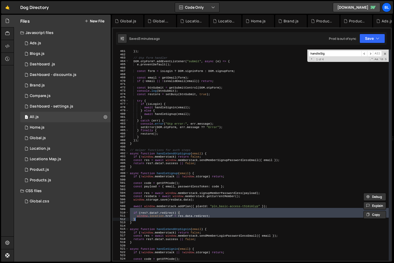
drag, startPoint x: 138, startPoint y: 210, endPoint x: 145, endPoint y: 219, distance: 10.8
click at [145, 219] on div "} }) ; // Otp form handler DOM . otpForm ?. addEventListener ( "submit" , async…" at bounding box center [259, 155] width 260 height 218
click at [182, 215] on div "} }) ; // Otp form handler DOM . otpForm ?. addEventListener ( "submit" , async…" at bounding box center [259, 155] width 260 height 218
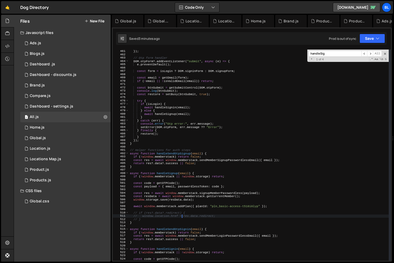
click at [161, 219] on div "} }) ; // Otp form handler DOM . otpForm ?. addEventListener ( "submit" , async…" at bounding box center [259, 155] width 260 height 218
click at [140, 210] on div "} }) ; // Otp form handler DOM . otpForm ?. addEventListener ( "submit" , async…" at bounding box center [259, 155] width 260 height 218
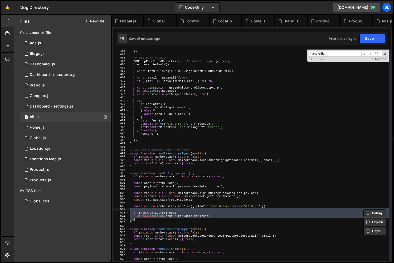
click at [147, 215] on div "} }) ; // Otp form handler DOM . otpForm ?. addEventListener ( "submit" , async…" at bounding box center [259, 155] width 260 height 218
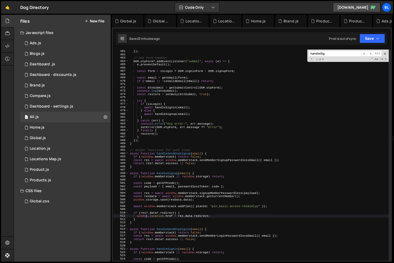
click at [143, 219] on div "} }) ; // Otp form handler DOM . otpForm ?. addEventListener ( "submit" , async…" at bounding box center [259, 155] width 260 height 218
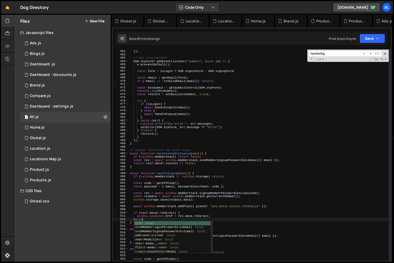
type textarea "}else{"
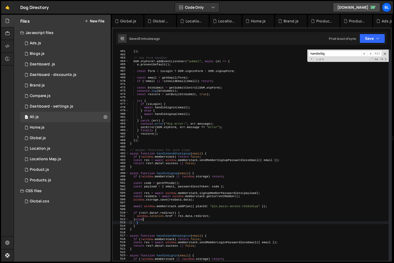
scroll to position [0, 0]
click at [161, 214] on div "} }) ; // Otp form handler DOM . otpForm ?. addEventListener ( "submit" , async…" at bounding box center [259, 155] width 260 height 218
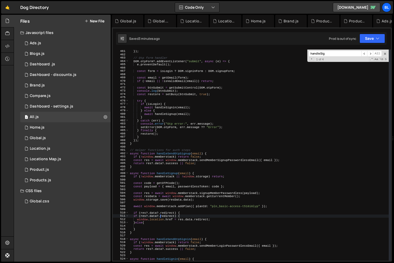
click at [183, 213] on div "} }) ; // Otp form handler DOM . otpForm ?. addEventListener ( "submit" , async…" at bounding box center [259, 155] width 260 height 218
click at [187, 211] on div "} }) ; // Otp form handler DOM . otpForm ?. addEventListener ( "submit" , async…" at bounding box center [259, 155] width 260 height 218
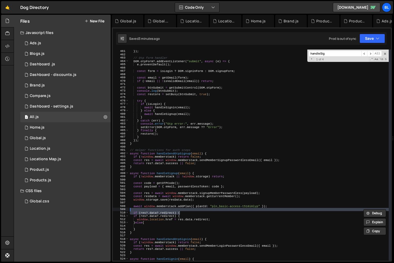
click at [184, 217] on div "} }) ; // Otp form handler DOM . otpForm ?. addEventListener ( "submit" , async…" at bounding box center [259, 155] width 260 height 218
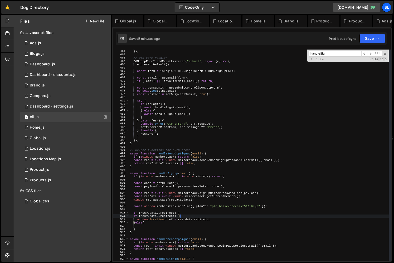
click at [190, 211] on div "} }) ; // Otp form handler DOM . otpForm ?. addEventListener ( "submit" , async…" at bounding box center [259, 155] width 260 height 218
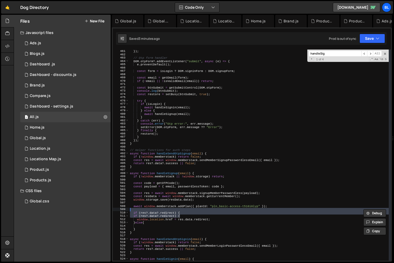
click at [185, 215] on div "} }) ; // Otp form handler DOM . otpForm ?. addEventListener ( "submit" , async…" at bounding box center [259, 155] width 260 height 211
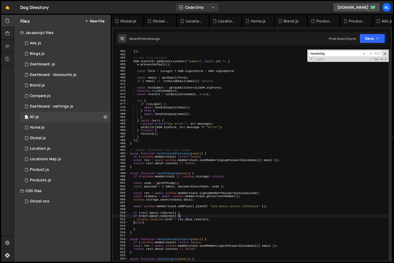
click at [189, 212] on div "} }) ; // Otp form handler DOM . otpForm ?. addEventListener ( "submit" , async…" at bounding box center [259, 155] width 260 height 218
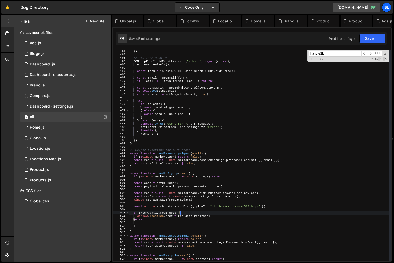
click at [174, 211] on div "} }) ; // Otp form handler DOM . otpForm ?. addEventListener ( "submit" , async…" at bounding box center [259, 155] width 260 height 218
click at [141, 211] on div "} }) ; // Otp form handler DOM . otpForm ?. addEventListener ( "submit" , async…" at bounding box center [259, 155] width 260 height 218
click at [177, 213] on div "} }) ; // Otp form handler DOM . otpForm ?. addEventListener ( "submit" , async…" at bounding box center [259, 155] width 260 height 218
paste textarea "res?.data?.redirect"
click at [177, 215] on div "} }) ; // Otp form handler DOM . otpForm ?. addEventListener ( "submit" , async…" at bounding box center [259, 155] width 260 height 218
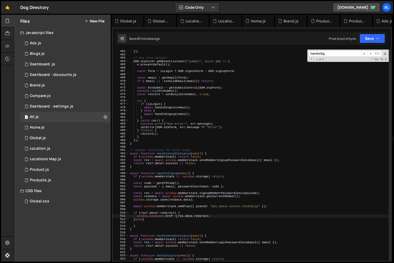
paste textarea "res?.data?.redirect"
type textarea "window.location.href = res?.data?.redirect ? res.data.redirect : "/";"
click at [199, 211] on div "} }) ; // Otp form handler DOM . otpForm ?. addEventListener ( "submit" , async…" at bounding box center [259, 155] width 260 height 218
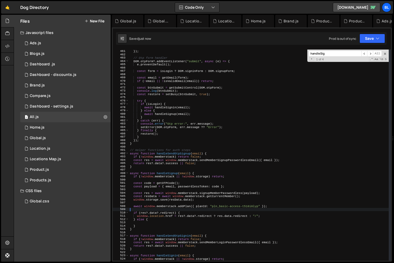
click at [196, 214] on div "} }) ; // Otp form handler DOM . otpForm ?. addEventListener ( "submit" , async…" at bounding box center [259, 155] width 260 height 218
type textarea "if (res?.data?.redirect) {"
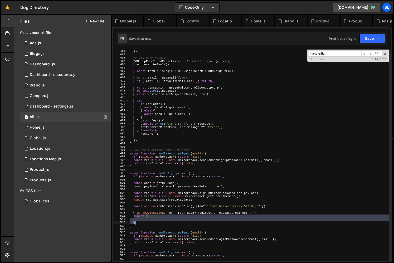
type textarea "}"
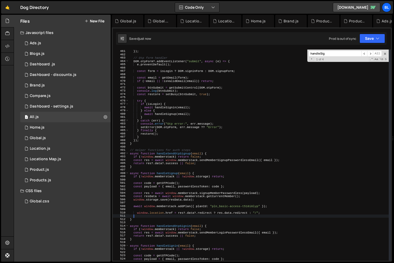
drag, startPoint x: 135, startPoint y: 215, endPoint x: 144, endPoint y: 222, distance: 10.8
click at [144, 222] on div "} }) ; // Otp form handler DOM . otpForm ?. addEventListener ( "submit" , async…" at bounding box center [259, 155] width 260 height 218
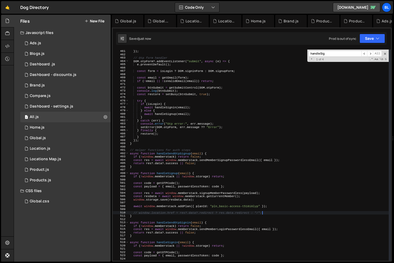
click at [147, 192] on div "} }) ; // Otp form handler DOM . otpForm ?. addEventListener ( "submit" , async…" at bounding box center [259, 155] width 260 height 218
type textarea "const res = await window.memberstack.signupMemberPasswordless(payload);"
click at [147, 192] on div "} }) ; // Otp form handler DOM . otpForm ?. addEventListener ( "submit" , async…" at bounding box center [259, 155] width 260 height 218
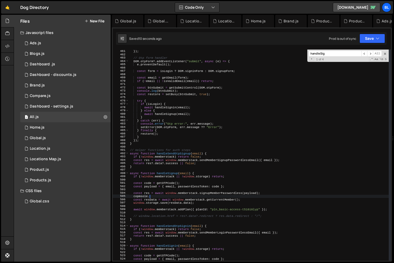
type textarea "copmsole"
paste textarea "res)"
type textarea "console.log(res);"
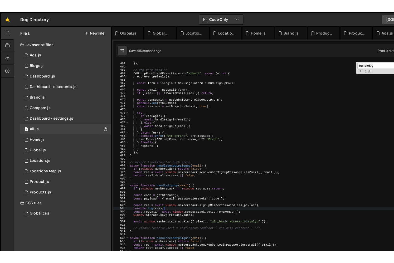
scroll to position [8197, 0]
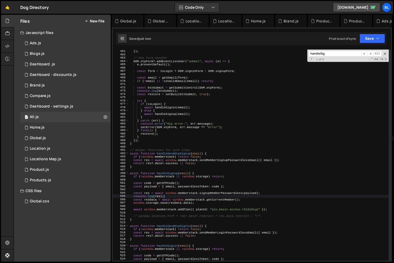
click at [167, 213] on div "} }) ; // Otp form handler DOM . otpForm ?. addEventListener ( "submit" , async…" at bounding box center [259, 155] width 260 height 218
click at [174, 205] on div "} }) ; // Otp form handler DOM . otpForm ?. addEventListener ( "submit" , async…" at bounding box center [259, 155] width 260 height 218
click at [179, 201] on div "} }) ; // Otp form handler DOM . otpForm ?. addEventListener ( "submit" , async…" at bounding box center [259, 155] width 260 height 218
click at [207, 194] on div "} }) ; // Otp form handler DOM . otpForm ?. addEventListener ( "submit" , async…" at bounding box center [259, 155] width 260 height 218
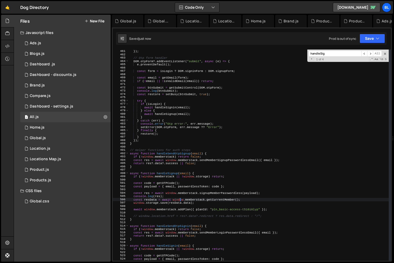
type textarea "const res = await window.memberstack.signupMemberPasswordless(payload);"
click at [185, 212] on div "} }) ; // Otp form handler DOM . otpForm ?. addEventListener ( "submit" , async…" at bounding box center [259, 155] width 260 height 218
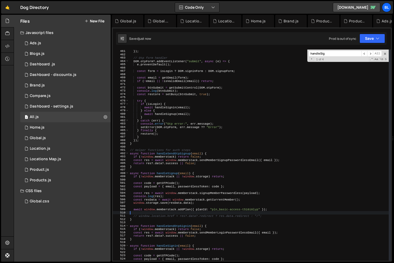
click at [158, 220] on div "} }) ; // Otp form handler DOM . otpForm ?. addEventListener ( "submit" , async…" at bounding box center [259, 155] width 260 height 218
click at [154, 196] on div "} }) ; // Otp form handler DOM . otpForm ?. addEventListener ( "submit" , async…" at bounding box center [259, 155] width 260 height 218
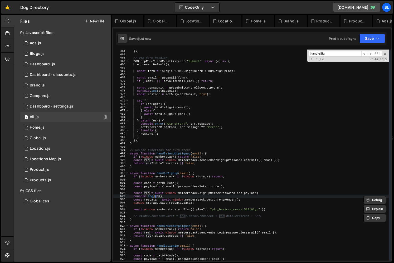
click at [162, 195] on div "} }) ; // Otp form handler DOM . otpForm ?. addEventListener ( "submit" , async…" at bounding box center [259, 155] width 260 height 218
click at [167, 195] on div "} }) ; // Otp form handler DOM . otpForm ?. addEventListener ( "submit" , async…" at bounding box center [259, 155] width 260 height 218
type textarea "const res = await window.memberstack.signupMemberPasswordless(payload);"
click at [185, 214] on div "} }) ; // Otp form handler DOM . otpForm ?. addEventListener ( "submit" , async…" at bounding box center [259, 155] width 260 height 218
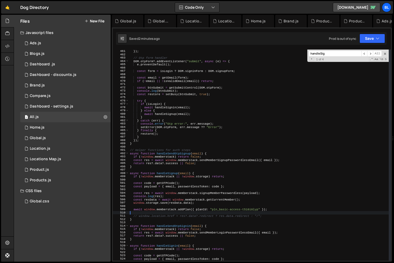
click at [196, 214] on div "} }) ; // Otp form handler DOM . otpForm ?. addEventListener ( "submit" , async…" at bounding box center [259, 155] width 260 height 218
paste textarea "null"
click at [162, 202] on div "} }) ; // Otp form handler DOM . otpForm ?. addEventListener ( "submit" , async…" at bounding box center [259, 155] width 260 height 218
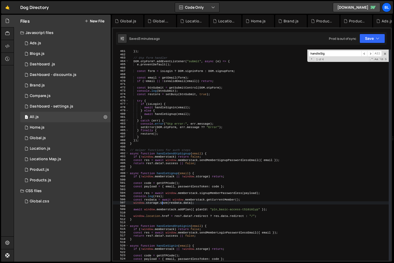
click at [166, 197] on div "} }) ; // Otp form handler DOM . otpForm ?. addEventListener ( "submit" , async…" at bounding box center [259, 155] width 260 height 218
click at [242, 199] on div "} }) ; // Otp form handler DOM . otpForm ?. addEventListener ( "submit" , async…" at bounding box center [259, 155] width 260 height 218
click at [156, 198] on div "} }) ; // Otp form handler DOM . otpForm ?. addEventListener ( "submit" , async…" at bounding box center [259, 155] width 260 height 218
click at [165, 196] on div "} }) ; // Otp form handler DOM . otpForm ?. addEventListener ( "submit" , async…" at bounding box center [259, 155] width 260 height 218
click at [260, 216] on div "} }) ; // Otp form handler DOM . otpForm ?. addEventListener ( "submit" , async…" at bounding box center [259, 155] width 260 height 218
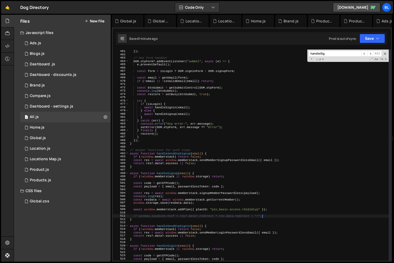
click at [185, 194] on div "} }) ; // Otp form handler DOM . otpForm ?. addEventListener ( "submit" , async…" at bounding box center [259, 155] width 260 height 218
click at [212, 193] on div "} }) ; // Otp form handler DOM . otpForm ?. addEventListener ( "submit" , async…" at bounding box center [259, 155] width 260 height 218
click at [212, 196] on div "} }) ; // Otp form handler DOM . otpForm ?. addEventListener ( "submit" , async…" at bounding box center [259, 155] width 260 height 218
click at [262, 191] on div "} }) ; // Otp form handler DOM . otpForm ?. addEventListener ( "submit" , async…" at bounding box center [259, 155] width 260 height 218
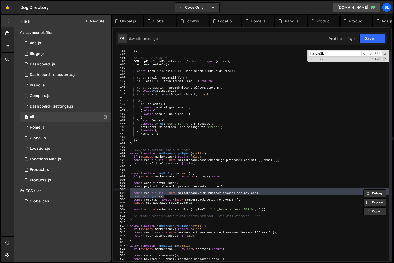
click at [263, 193] on div "} }) ; // Otp form handler DOM . otpForm ?. addEventListener ( "submit" , async…" at bounding box center [259, 155] width 260 height 211
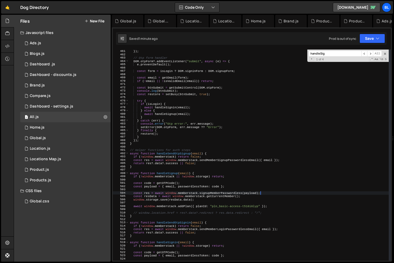
click at [257, 198] on div "} }) ; // Otp form handler DOM . otpForm ?. addEventListener ( "submit" , async…" at bounding box center [259, 155] width 260 height 218
click at [246, 214] on div "} }) ; // Otp form handler DOM . otpForm ?. addEventListener ( "submit" , async…" at bounding box center [259, 155] width 260 height 218
type textarea "// window.location.href = res?.data?.redirect ? res.data.redirect : "/";"
click at [261, 209] on div "} }) ; // Otp form handler DOM . otpForm ?. addEventListener ( "submit" , async…" at bounding box center [259, 155] width 260 height 218
click at [272, 209] on div "} }) ; // Otp form handler DOM . otpForm ?. addEventListener ( "submit" , async…" at bounding box center [259, 155] width 260 height 218
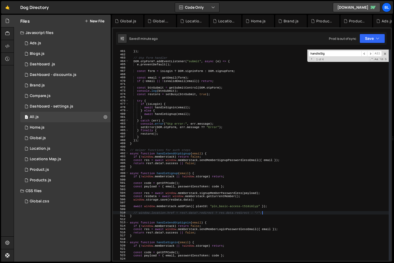
click at [270, 211] on div "} }) ; // Otp form handler DOM . otpForm ?. addEventListener ( "submit" , async…" at bounding box center [259, 155] width 260 height 218
type textarea "window.location.href = res?.data?.redirect ? res.data.redirect : "/";"
click at [260, 209] on div "} }) ; // Otp form handler DOM . otpForm ?. addEventListener ( "submit" , async…" at bounding box center [259, 155] width 260 height 218
